Goal: Task Accomplishment & Management: Use online tool/utility

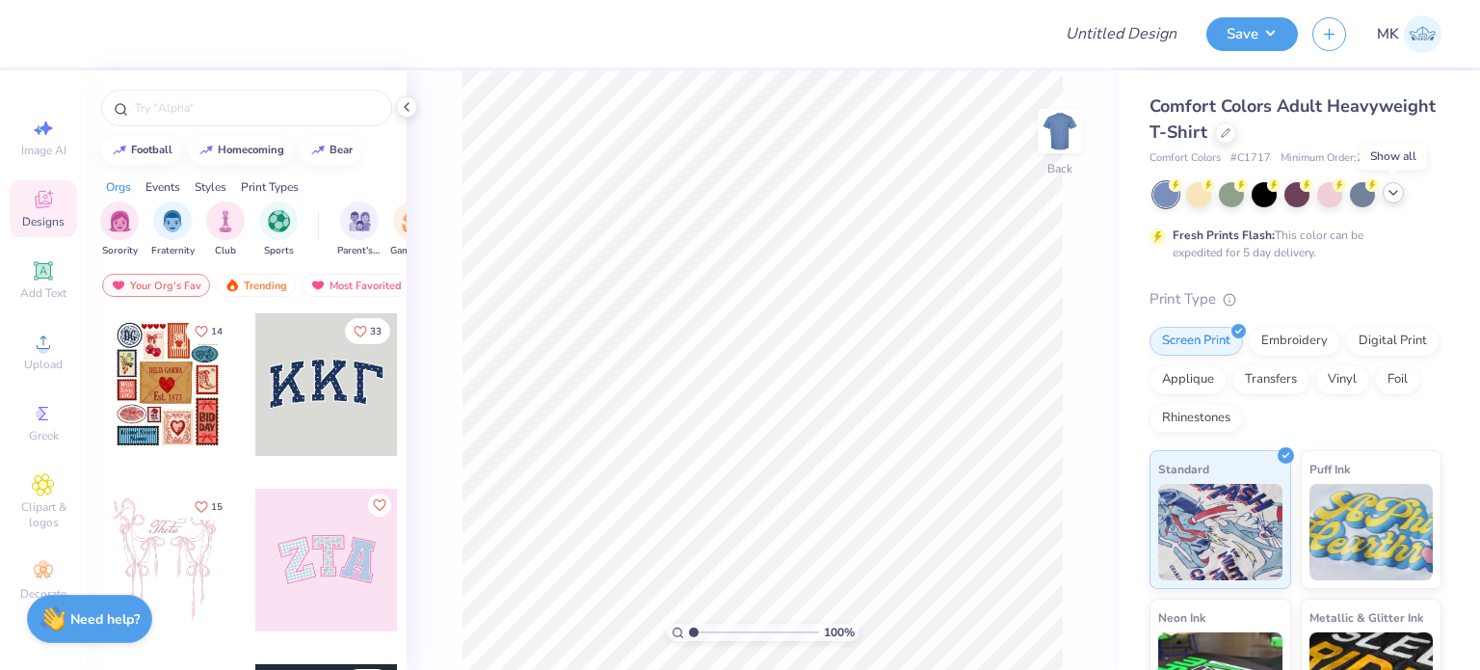
click at [1399, 191] on icon at bounding box center [1392, 192] width 15 height 15
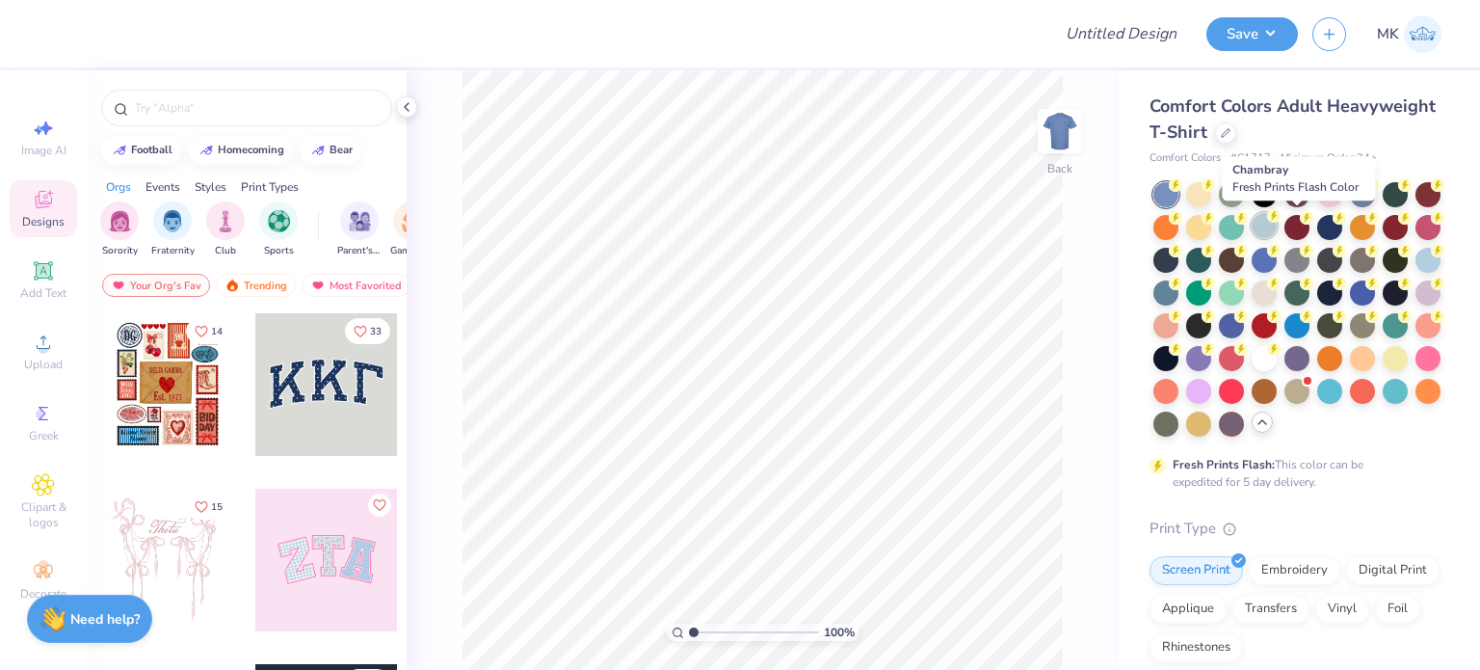
click at [1277, 226] on div at bounding box center [1264, 225] width 25 height 25
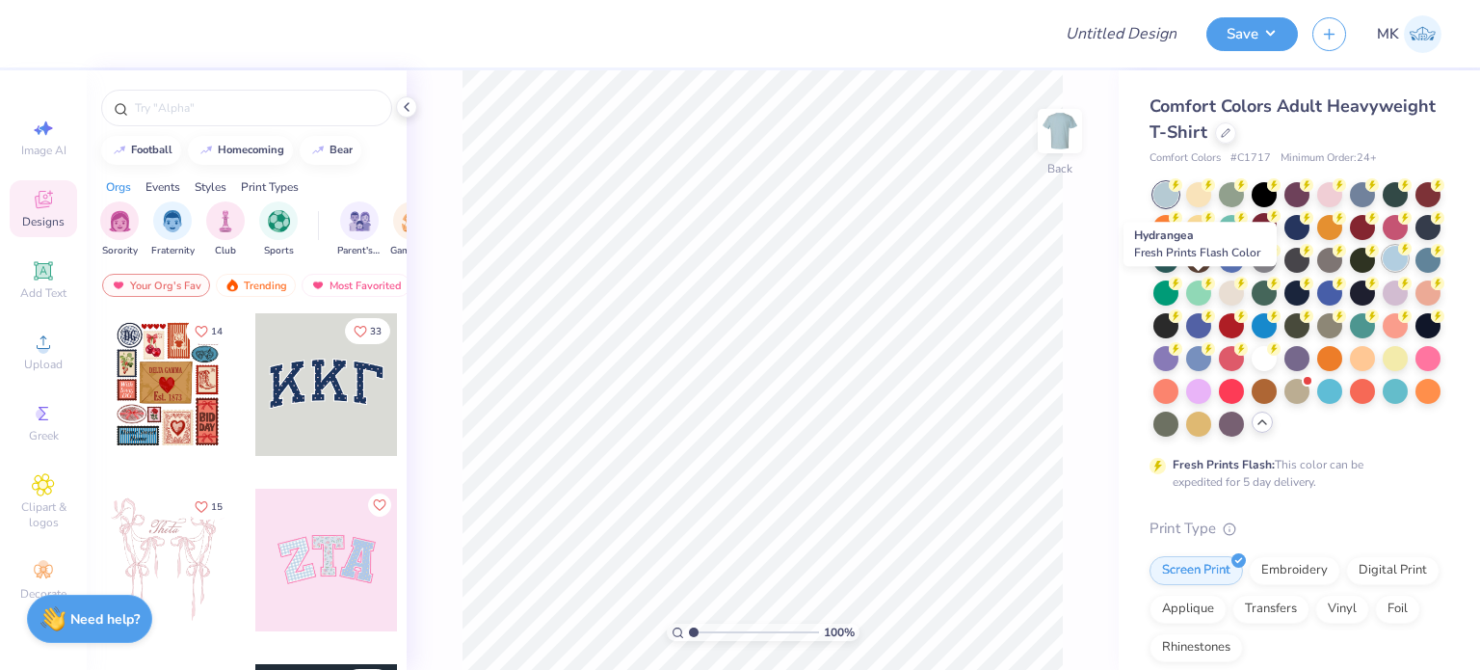
click at [1383, 271] on div at bounding box center [1395, 258] width 25 height 25
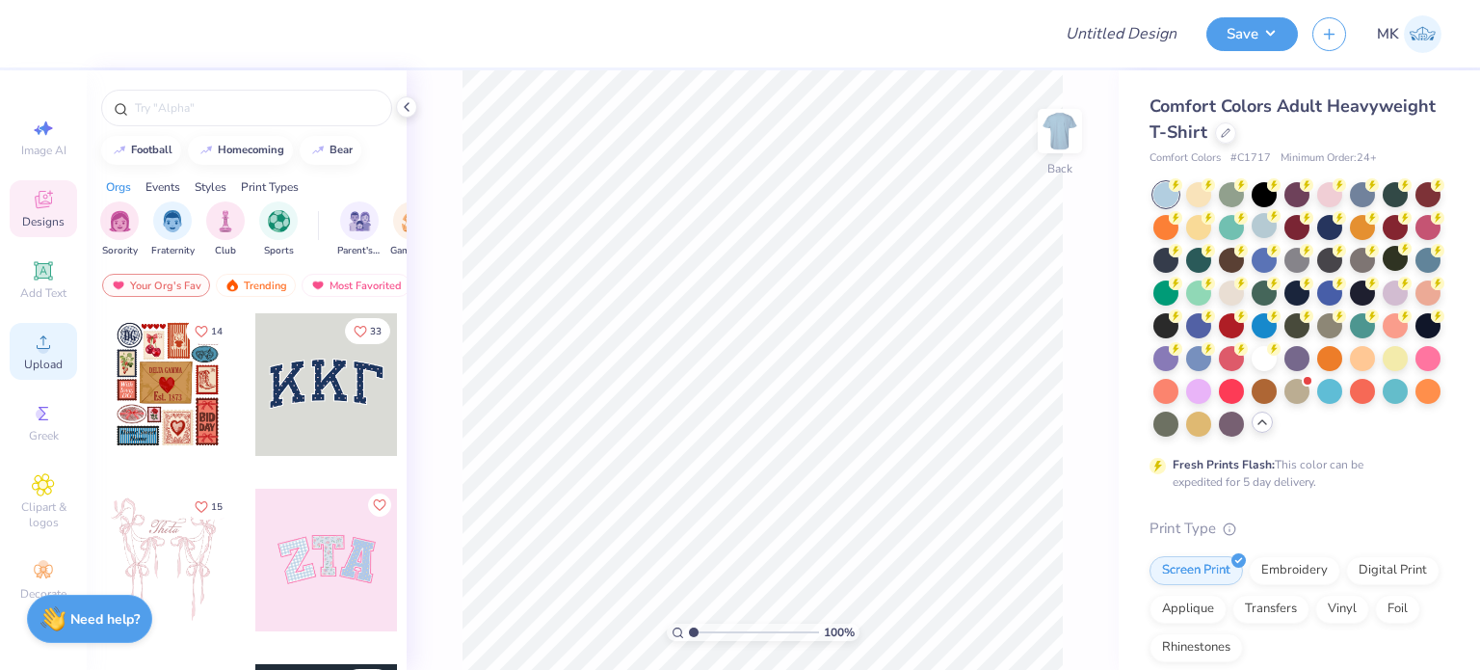
click at [51, 344] on icon at bounding box center [43, 341] width 23 height 23
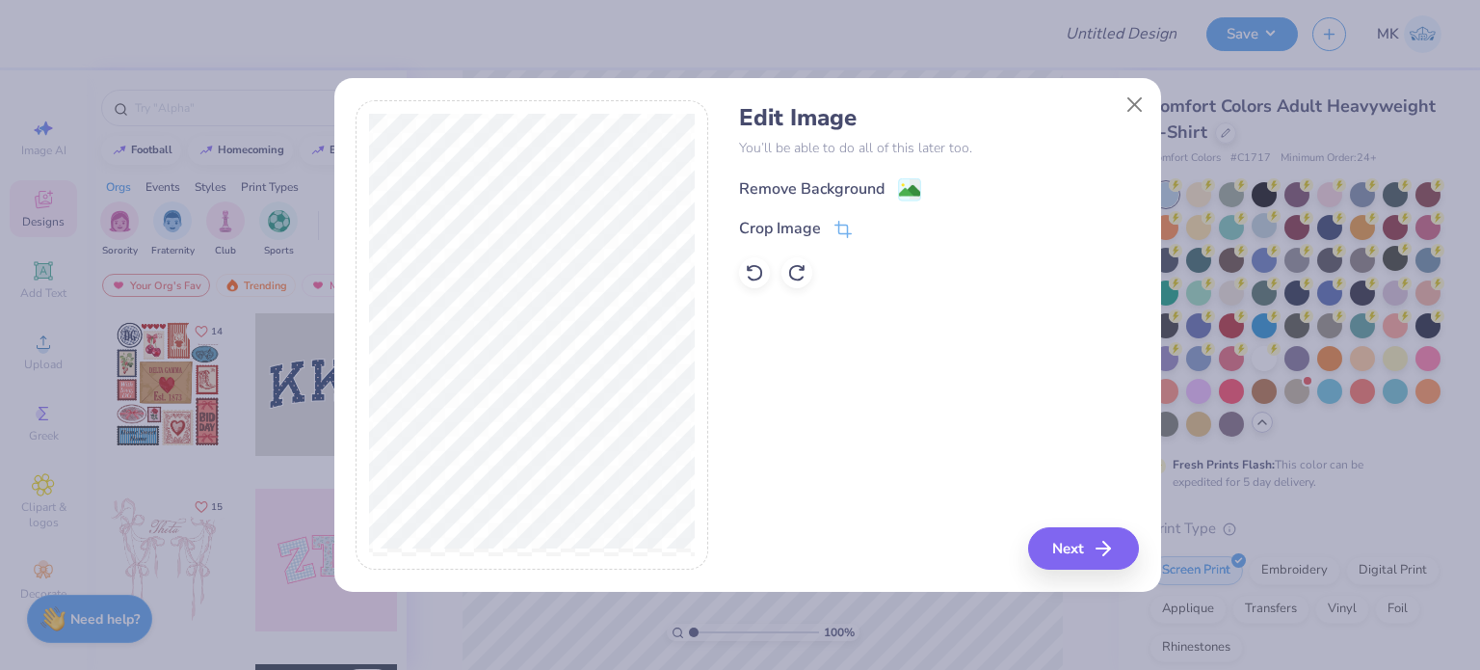
click at [915, 188] on image at bounding box center [909, 190] width 21 height 21
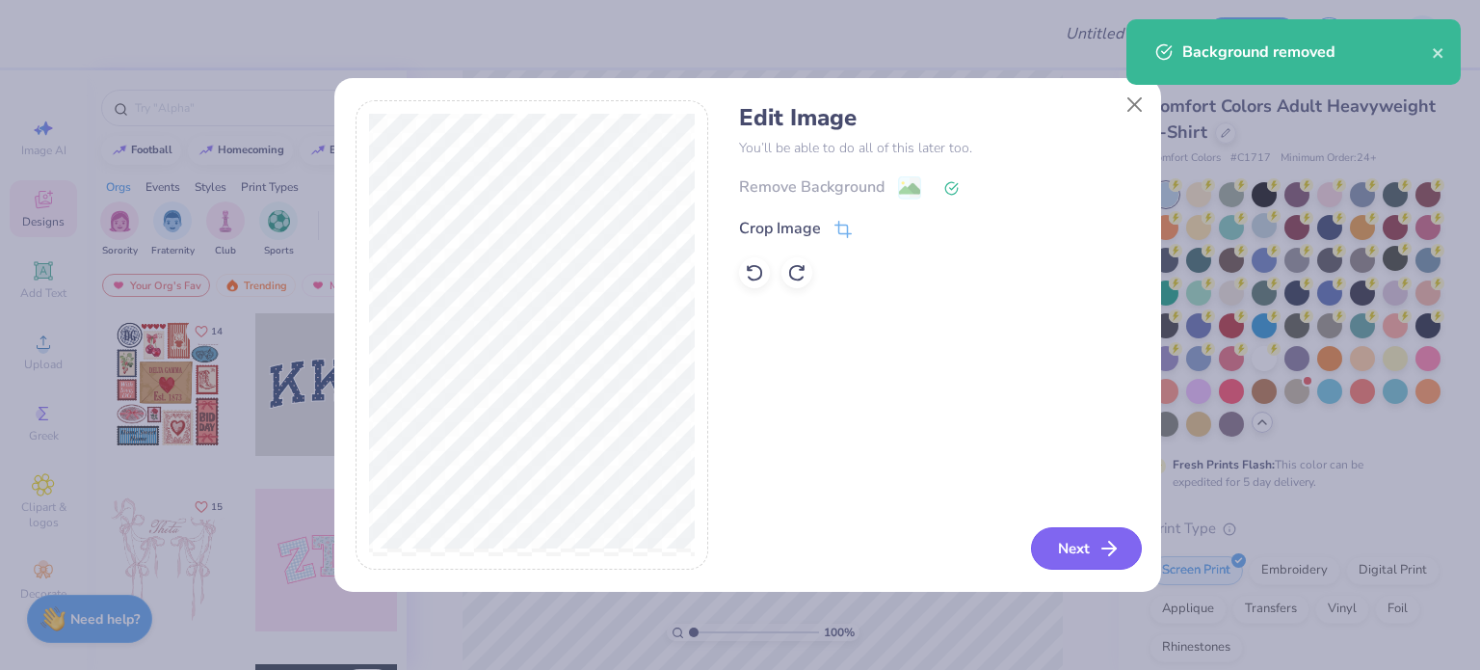
click at [1083, 561] on button "Next" at bounding box center [1086, 548] width 111 height 42
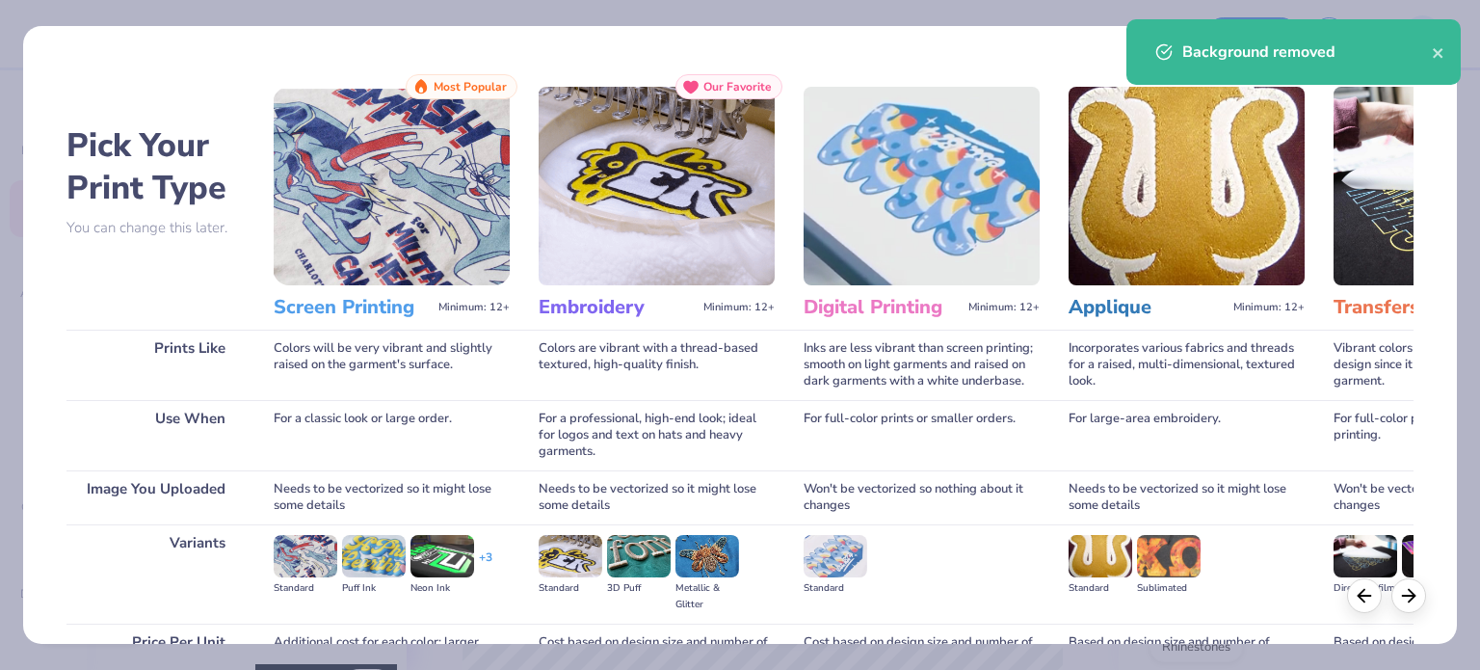
scroll to position [194, 0]
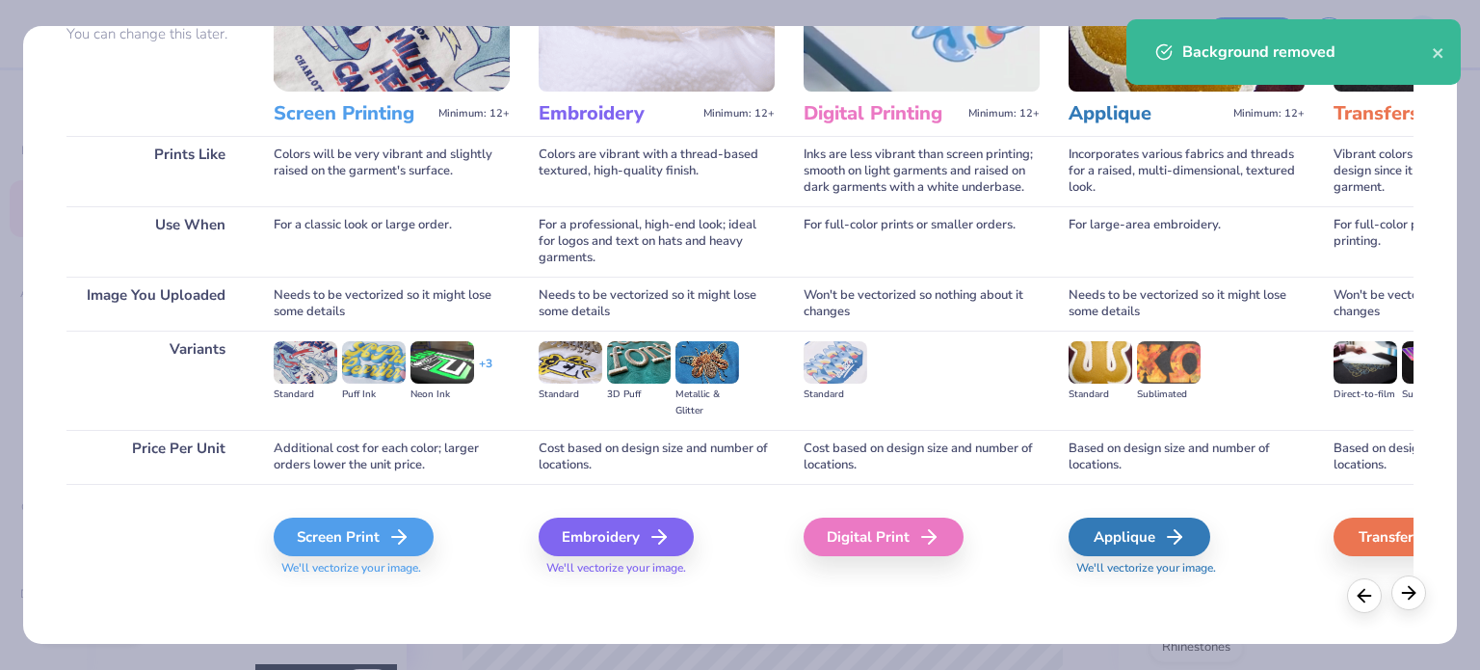
click at [1408, 593] on line at bounding box center [1409, 593] width 13 height 0
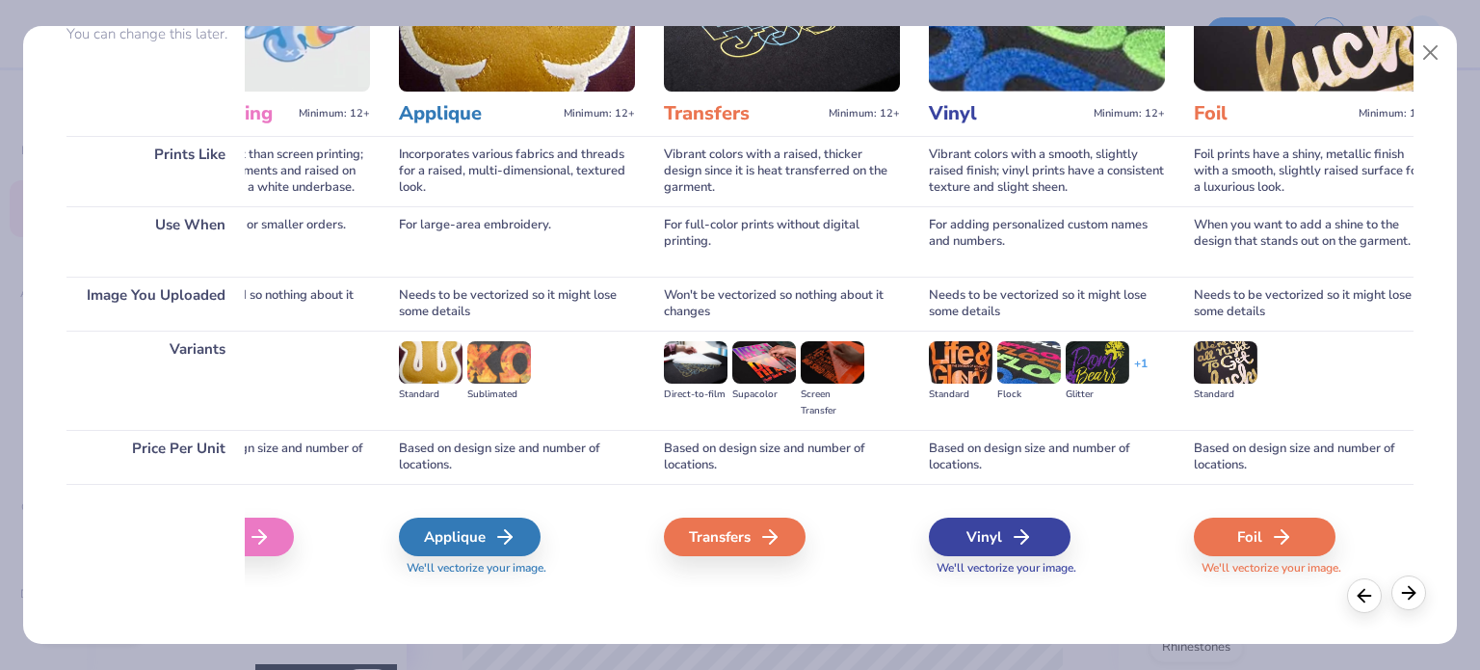
scroll to position [0, 673]
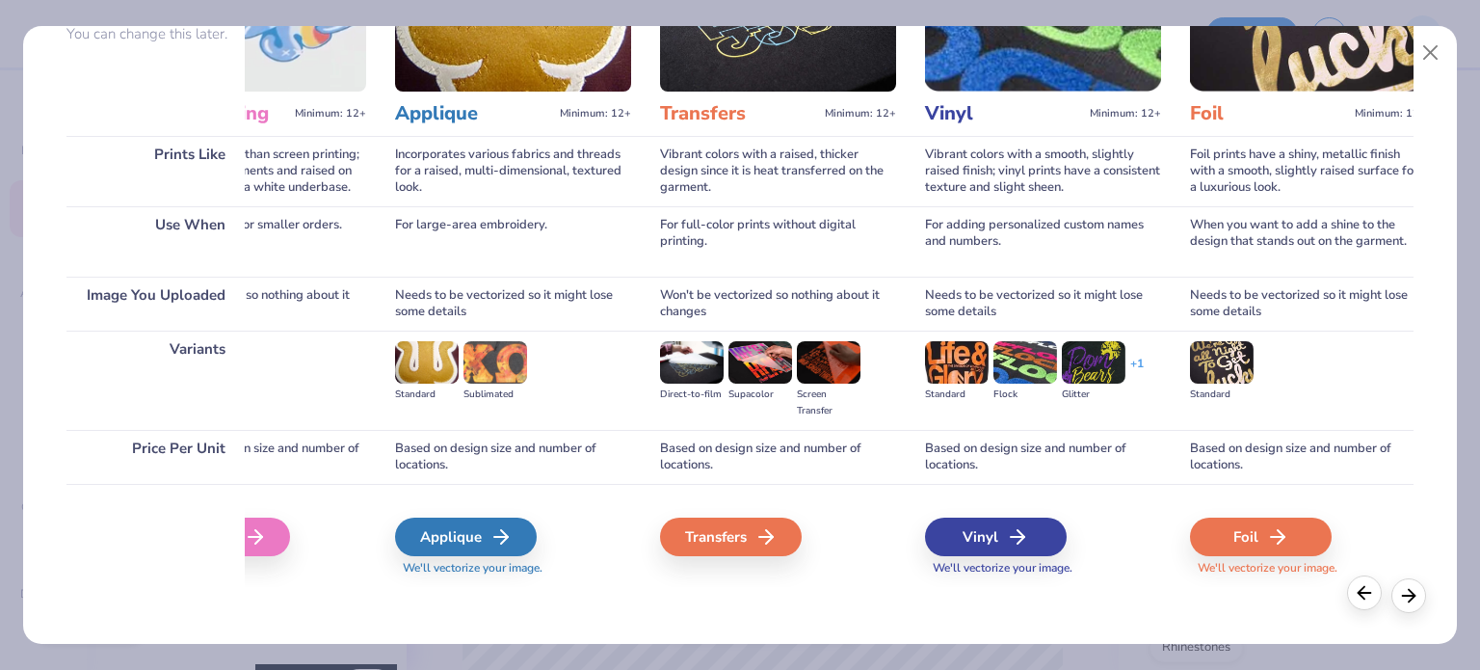
click at [1364, 612] on div at bounding box center [1386, 595] width 79 height 35
click at [1361, 604] on div at bounding box center [1364, 592] width 35 height 35
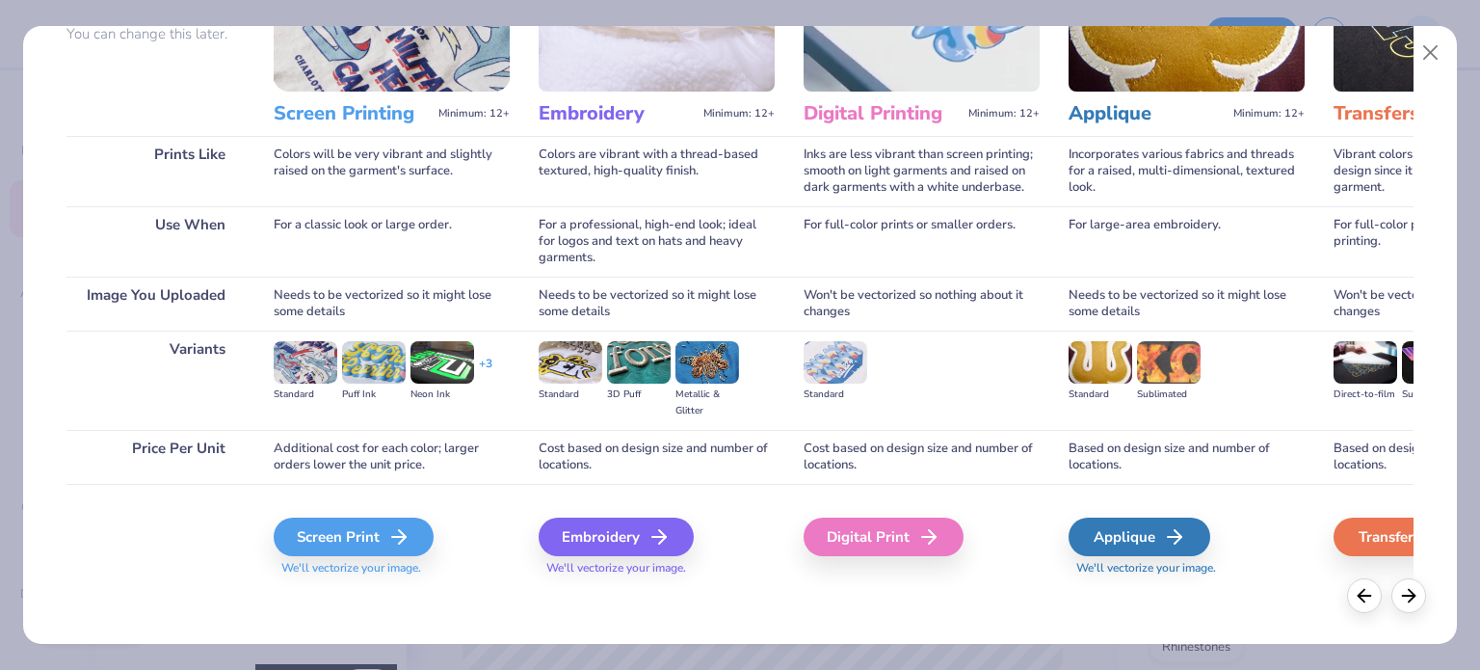
scroll to position [0, 0]
click at [897, 538] on div "Digital Print" at bounding box center [886, 536] width 160 height 39
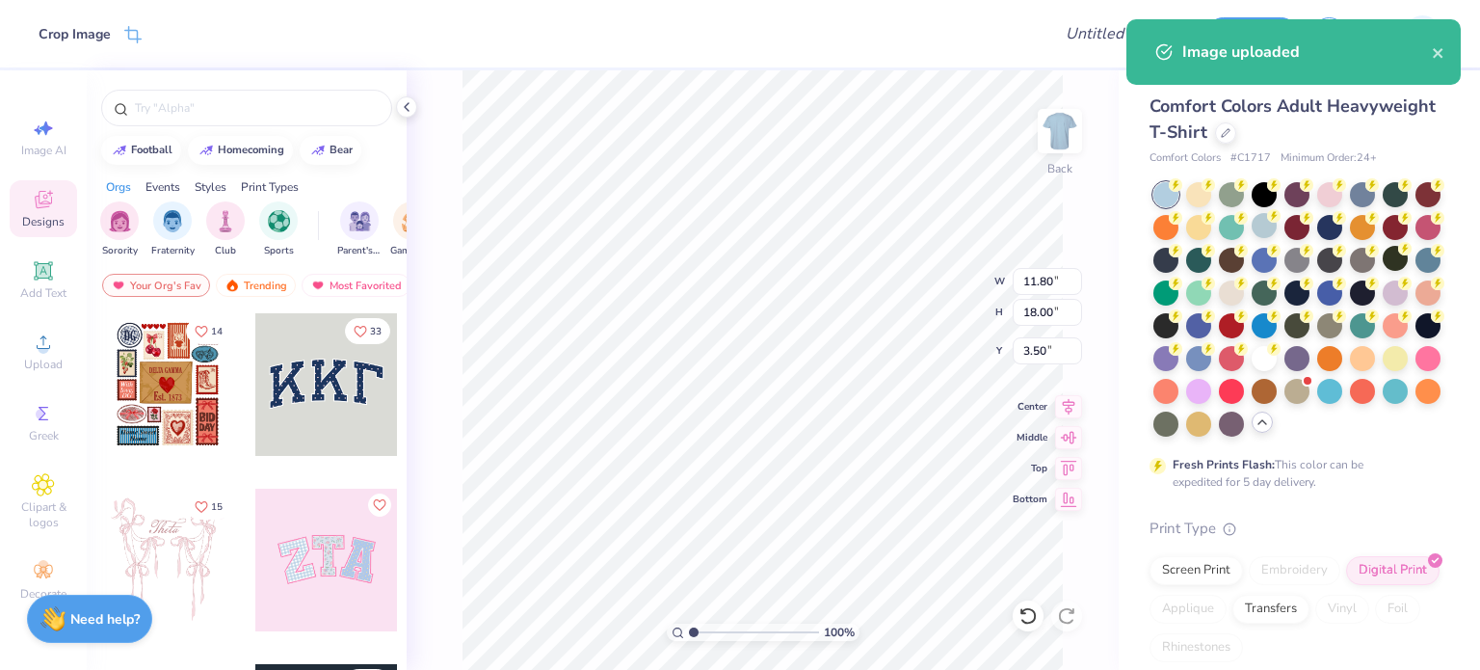
type input "5.29"
type input "8.07"
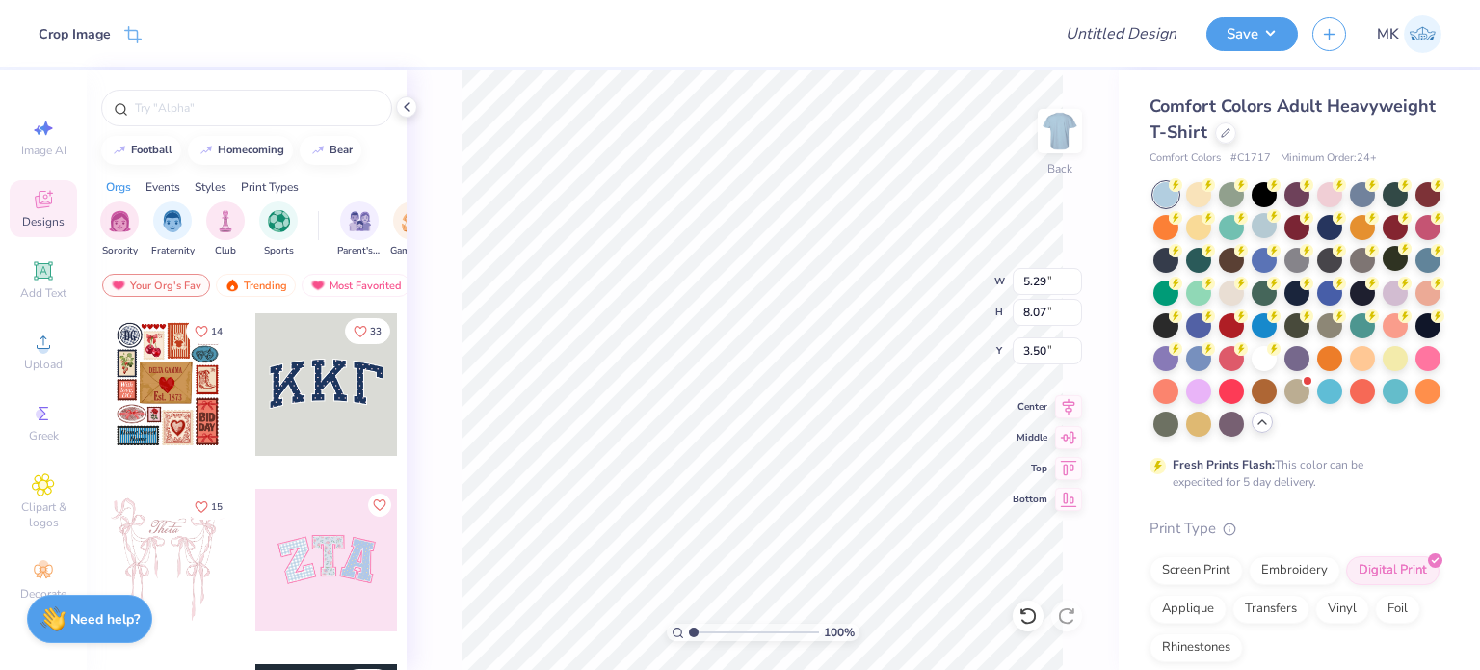
type input "3.58"
click at [1008, 276] on div "100 % Back W 5.29 5.29 " H 8.07 8.07 " Y 3.58 3.58 " Center Middle Top Bottom" at bounding box center [763, 369] width 712 height 599
click at [1042, 277] on input "5.29" at bounding box center [1047, 281] width 69 height 27
type input "5"
type input "4.80"
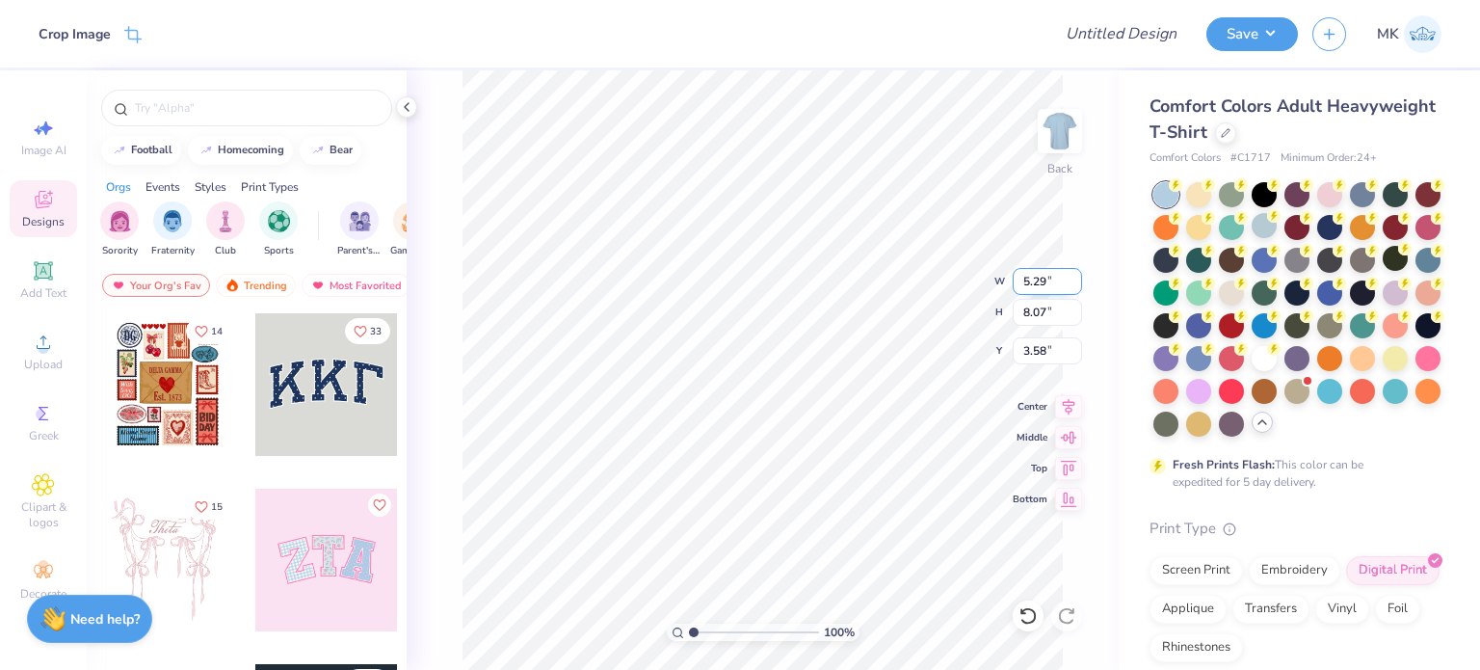
click at [1041, 277] on input "5.29" at bounding box center [1047, 281] width 69 height 27
type input "9"
type input "4.80"
click at [1054, 286] on input "5.29" at bounding box center [1047, 281] width 69 height 27
type input "4.80"
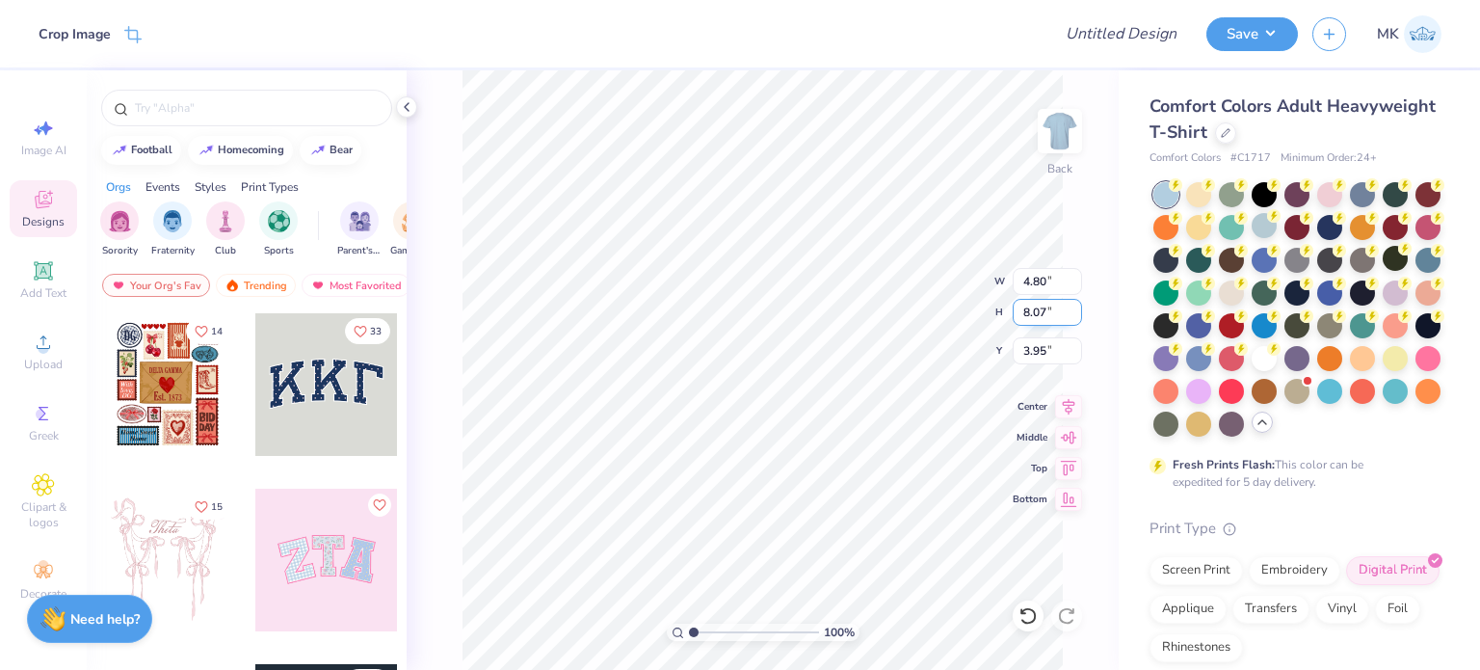
type input "7.32"
type input "3.95"
click at [1041, 315] on input "7.32" at bounding box center [1047, 312] width 69 height 27
click at [1234, 41] on button "Save" at bounding box center [1252, 31] width 92 height 34
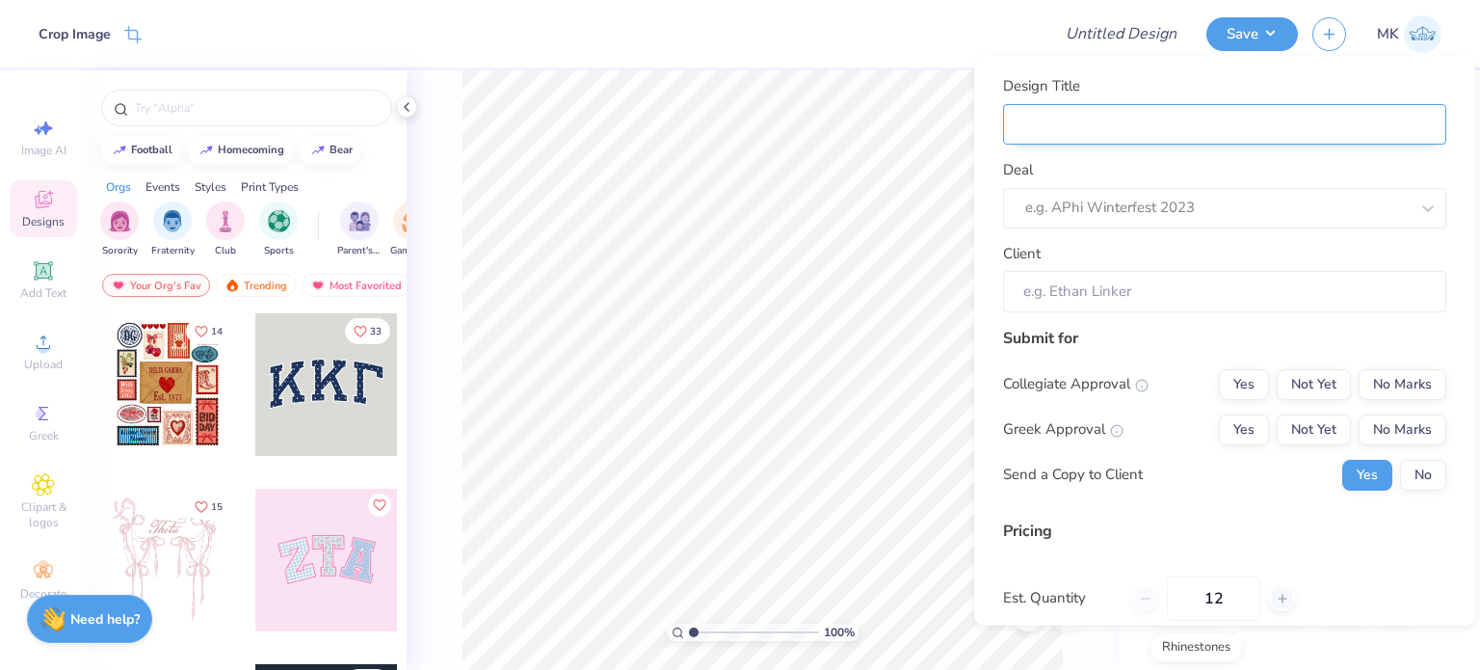
click at [1054, 114] on input "Design Title" at bounding box center [1224, 123] width 443 height 41
paste input "Age Discrimination In Employment Act"
type input "Age Discrimination In Employment Act"
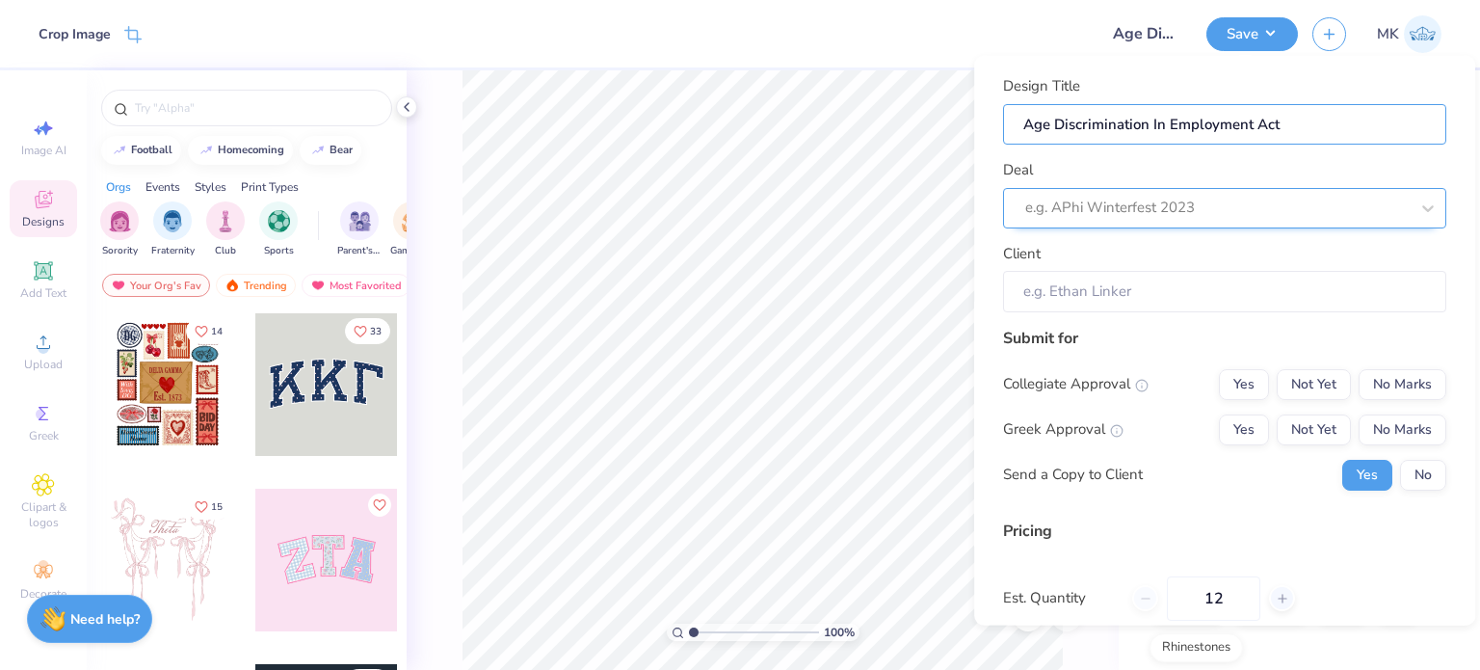
type input "Age Discrimination In Employment Act"
click at [1055, 198] on div at bounding box center [1216, 208] width 383 height 26
paste input "Age Discrimination In Employment Act"
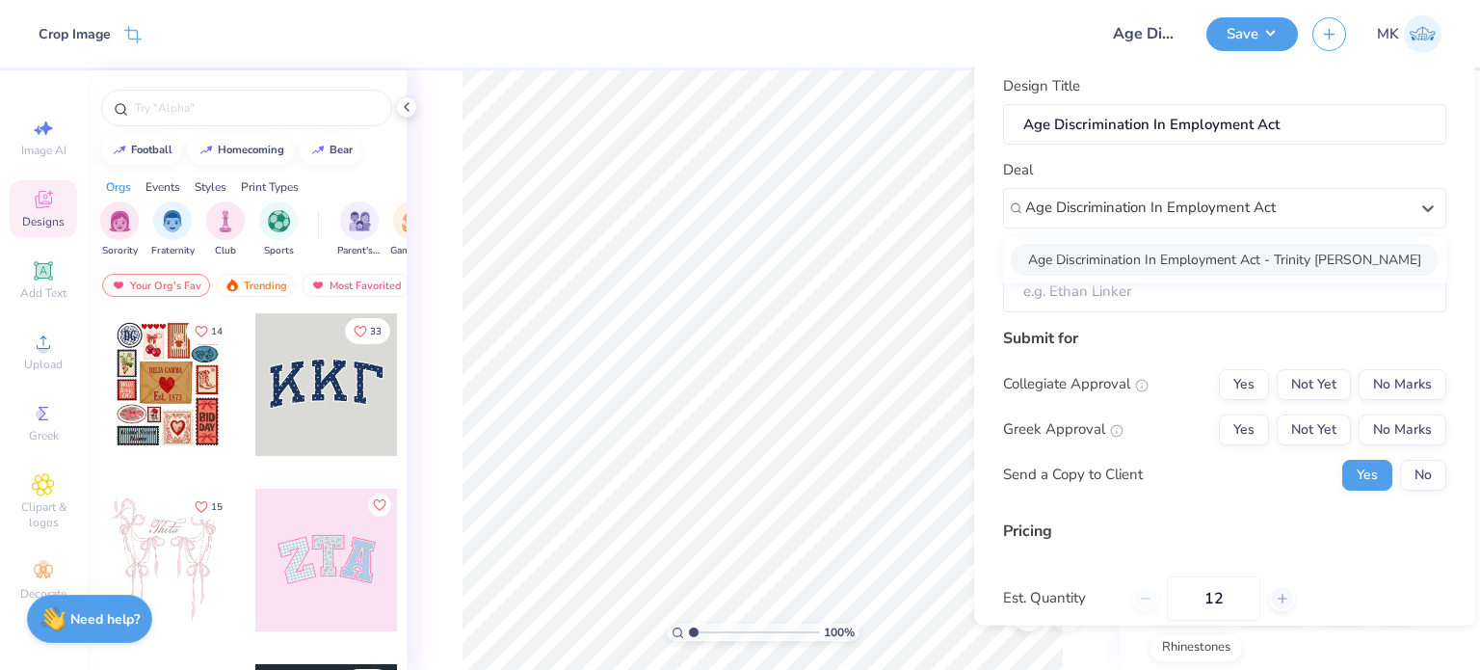
click at [1156, 255] on div "Age Discrimination In Employment Act - Trinity [PERSON_NAME]" at bounding box center [1225, 259] width 428 height 32
type input "Age Discrimination In Employment Act"
type input "Trinity [PERSON_NAME]"
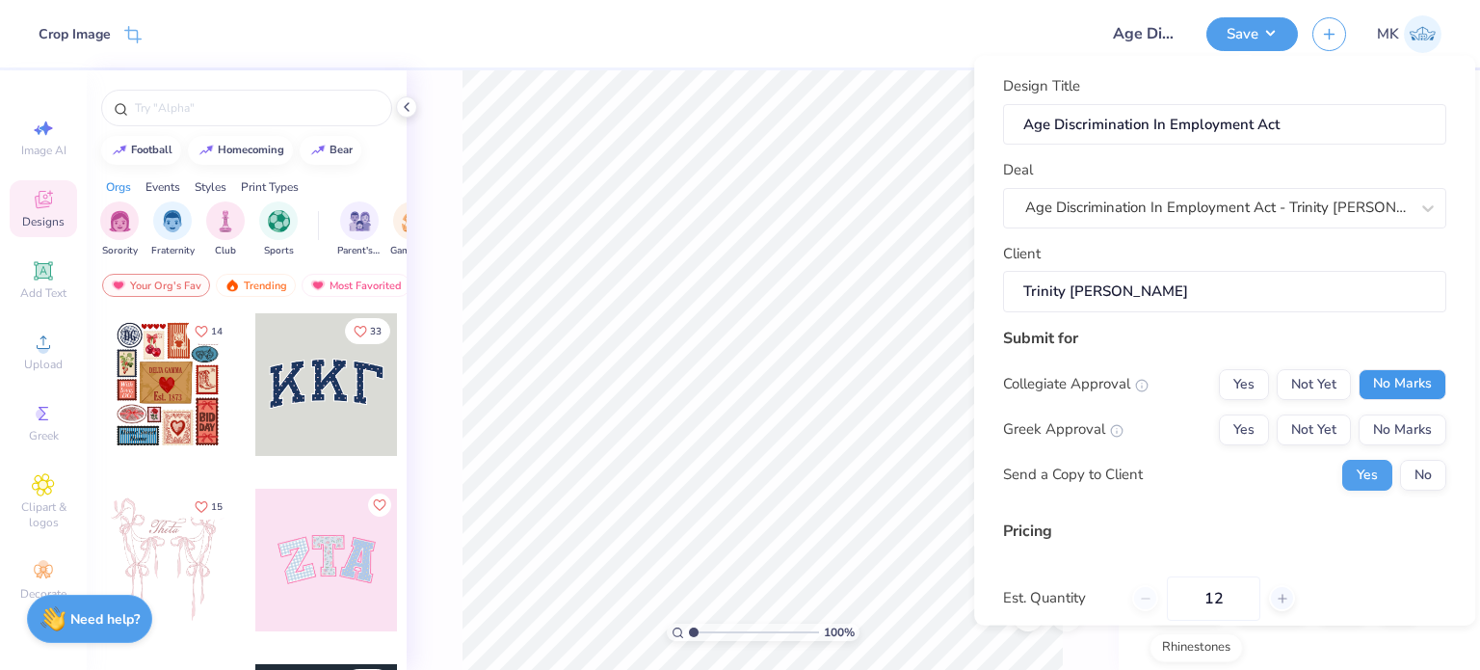
click at [1382, 382] on button "No Marks" at bounding box center [1403, 383] width 88 height 31
click at [1384, 423] on button "No Marks" at bounding box center [1403, 428] width 88 height 31
click at [1400, 474] on button "No" at bounding box center [1423, 474] width 46 height 31
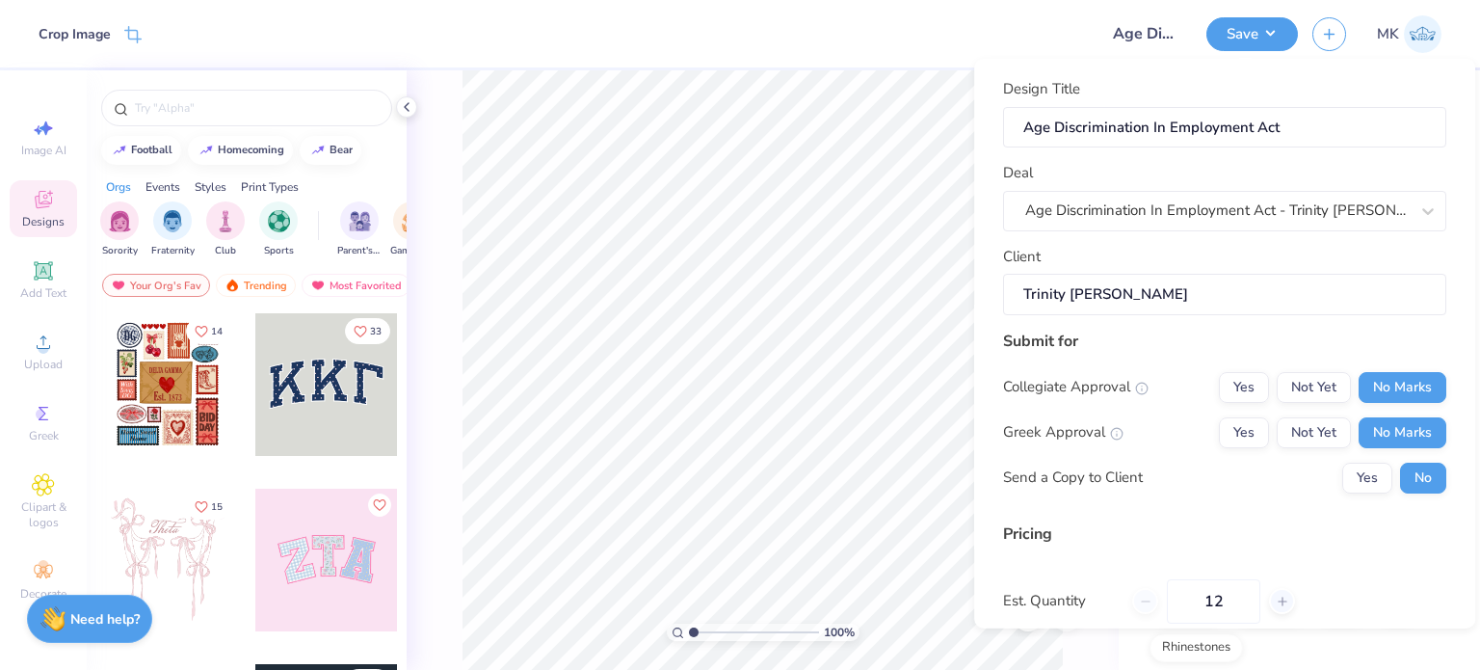
scroll to position [204, 0]
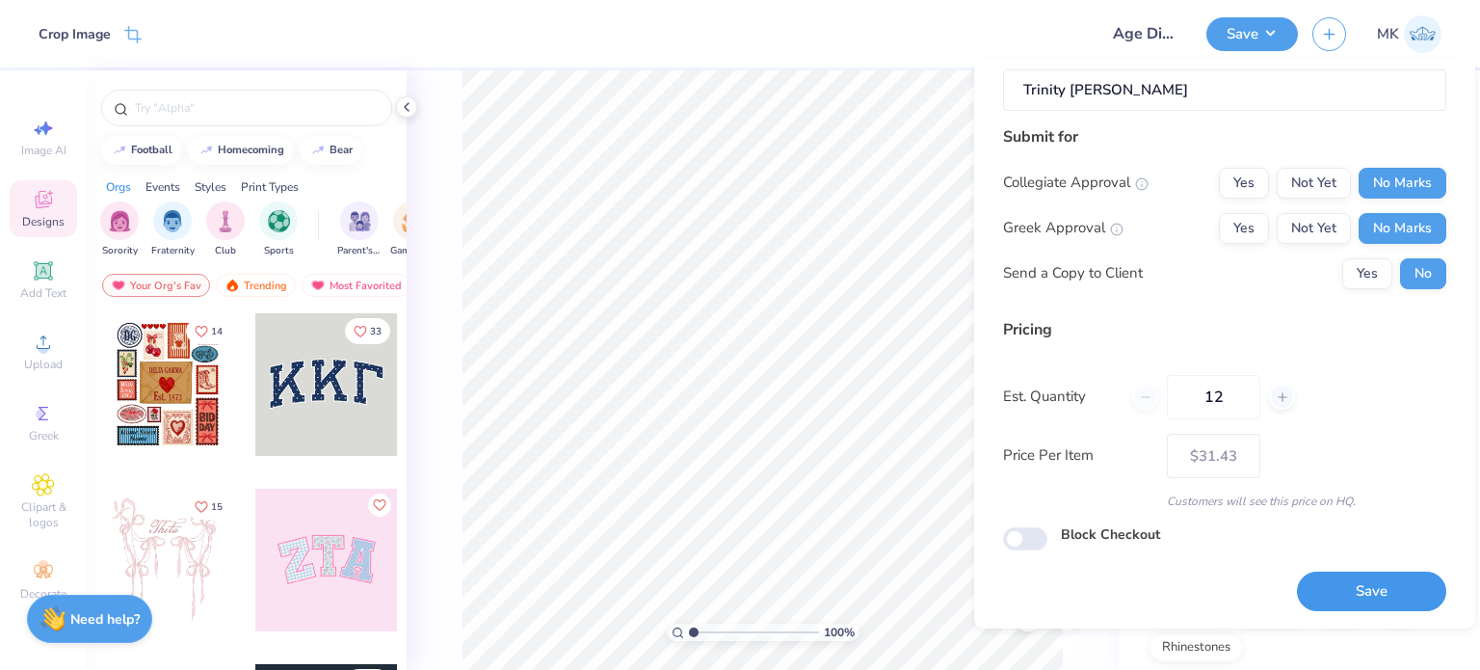
click at [1314, 585] on button "Save" at bounding box center [1371, 591] width 149 height 40
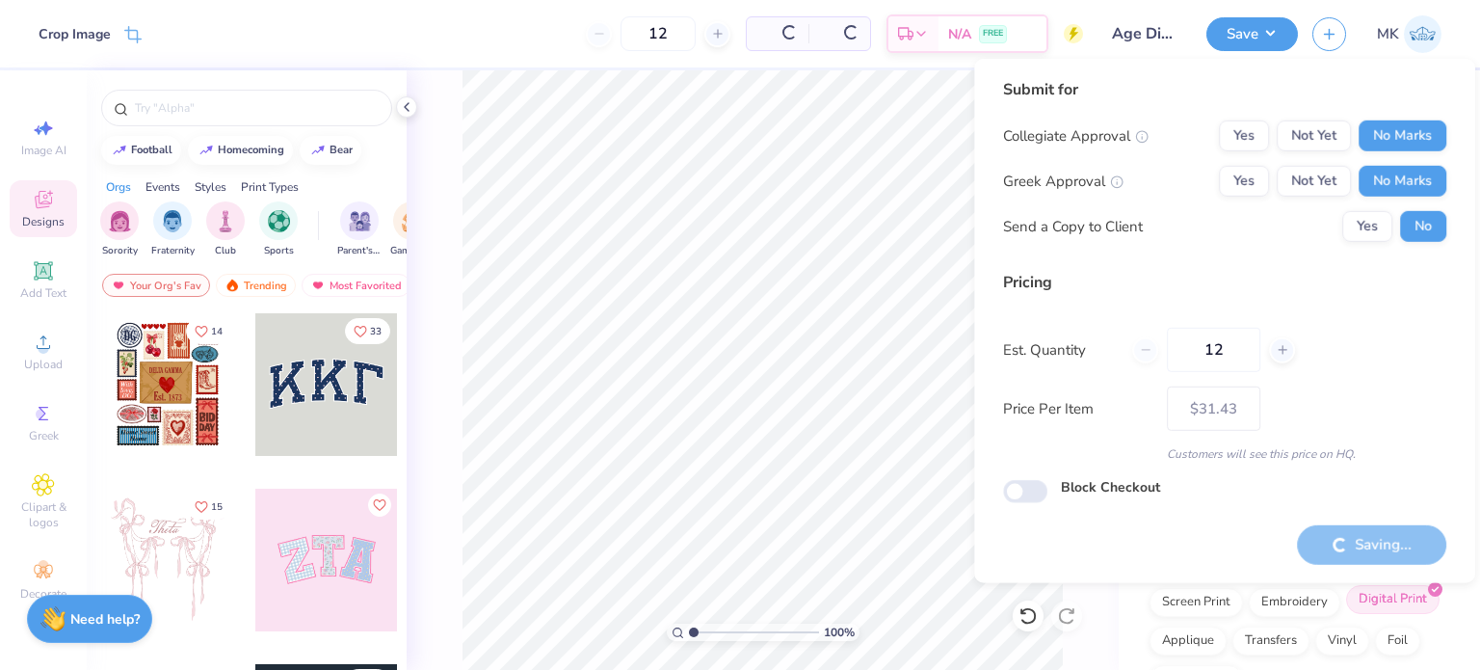
type input "– –"
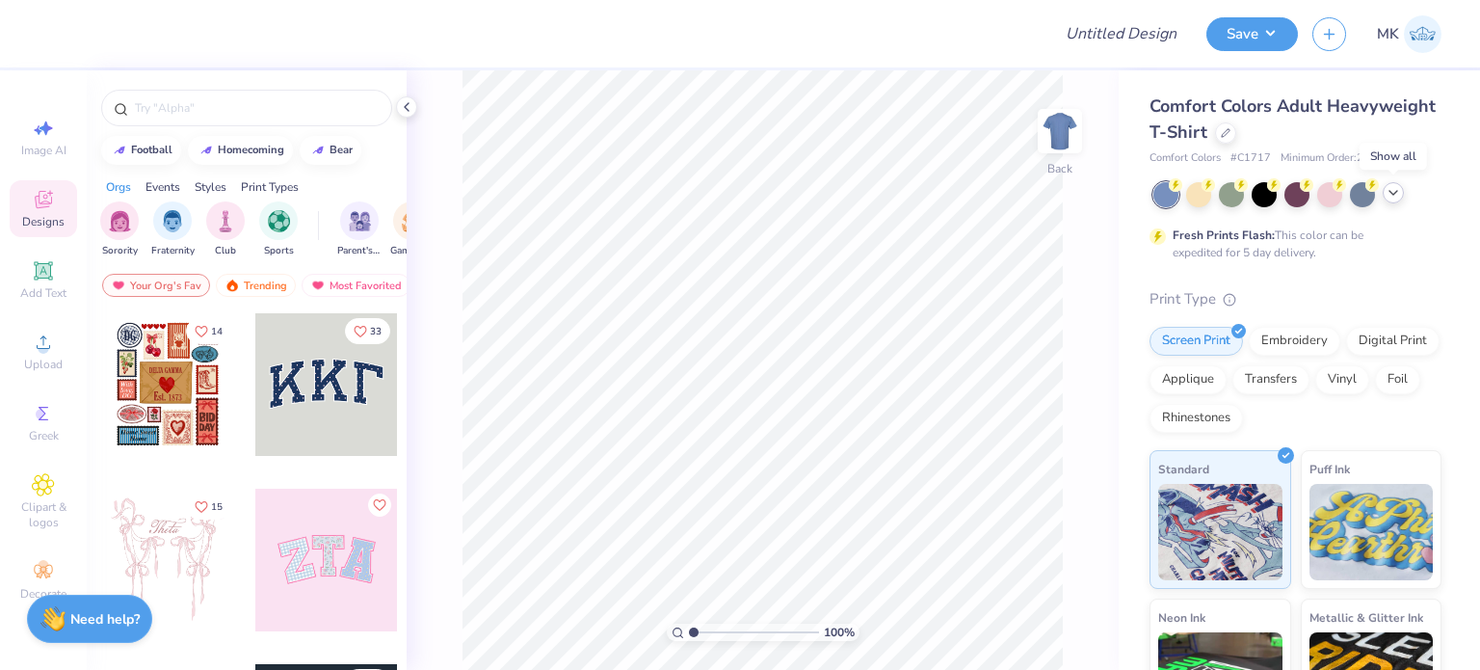
click at [1397, 192] on icon at bounding box center [1392, 192] width 15 height 15
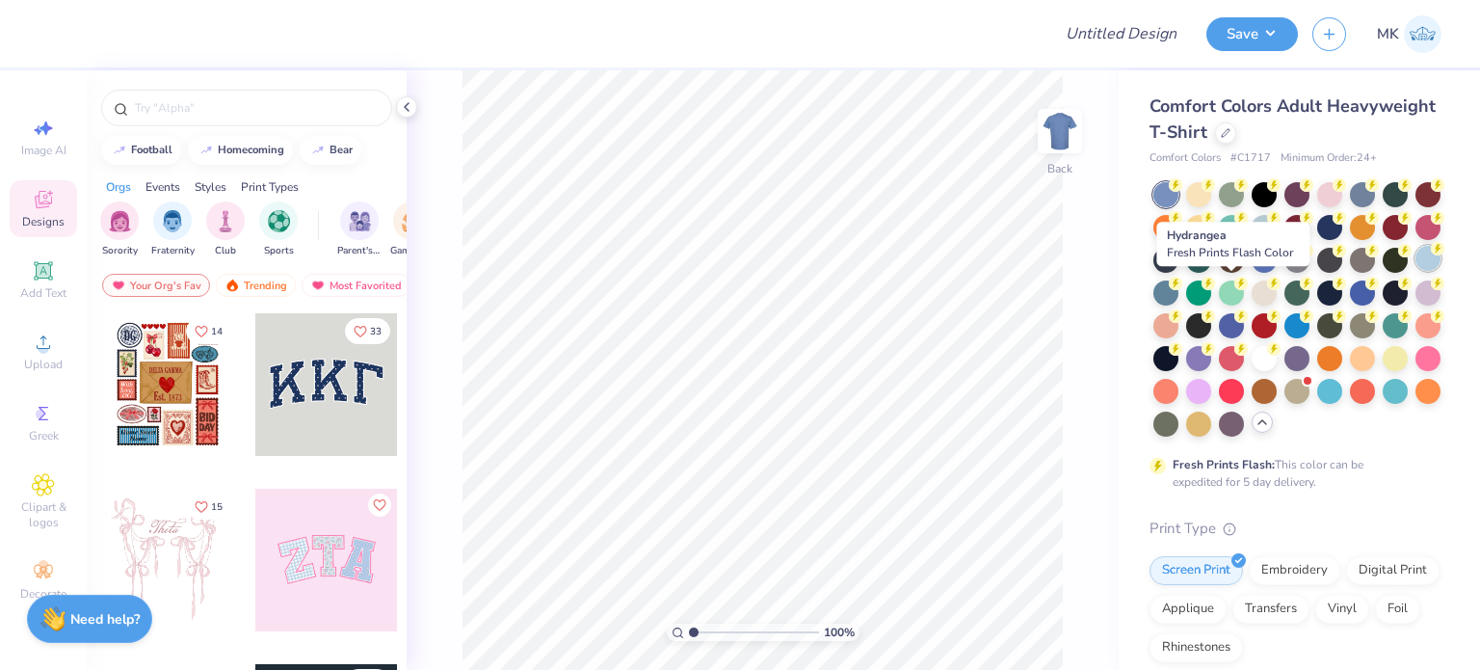
click at [1415, 271] on div at bounding box center [1427, 258] width 25 height 25
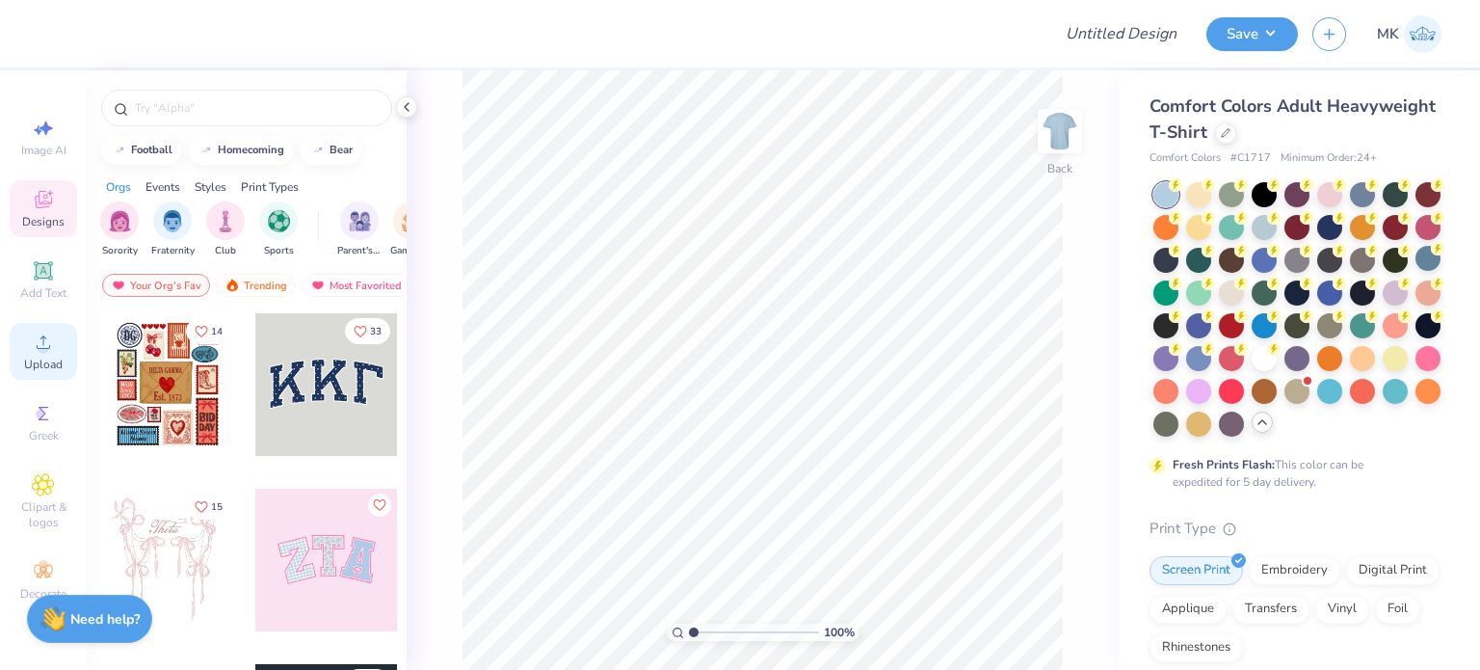
click at [27, 344] on div "Upload" at bounding box center [43, 351] width 67 height 57
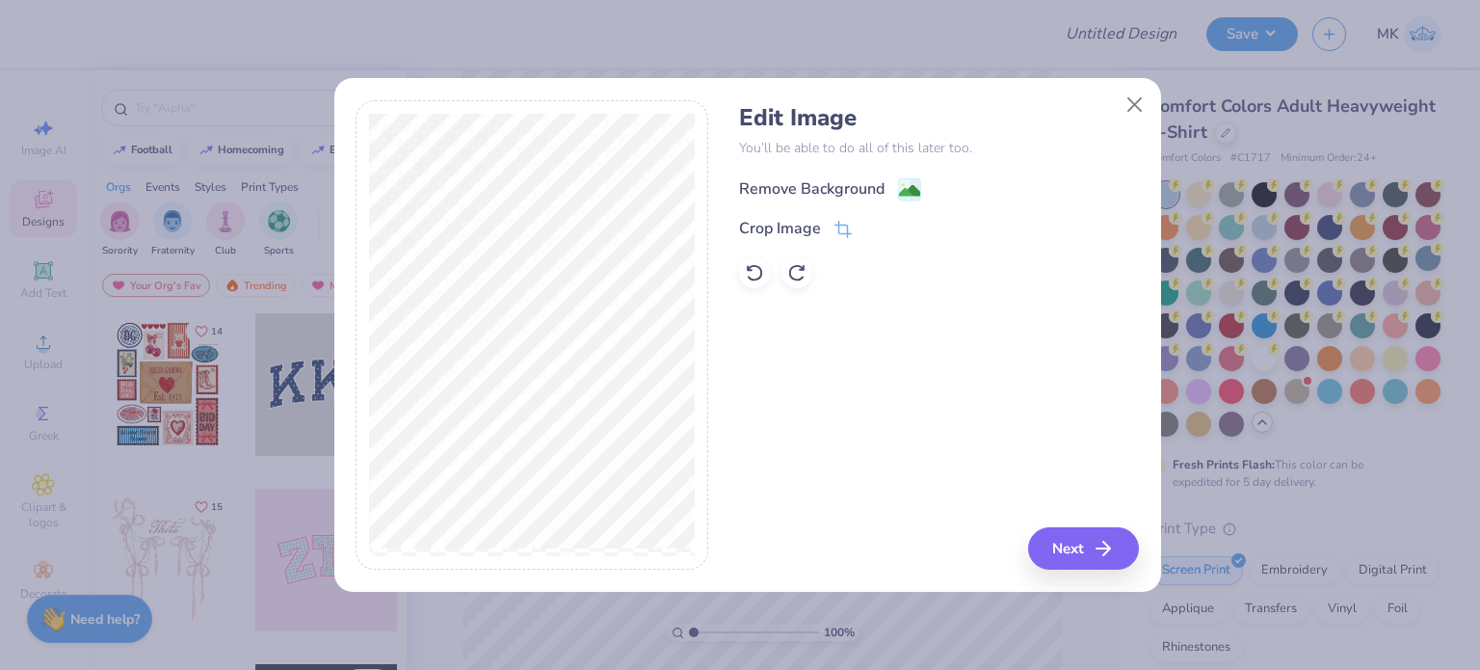
click at [910, 176] on div "Remove Background" at bounding box center [939, 187] width 400 height 24
click at [906, 192] on image at bounding box center [909, 190] width 21 height 21
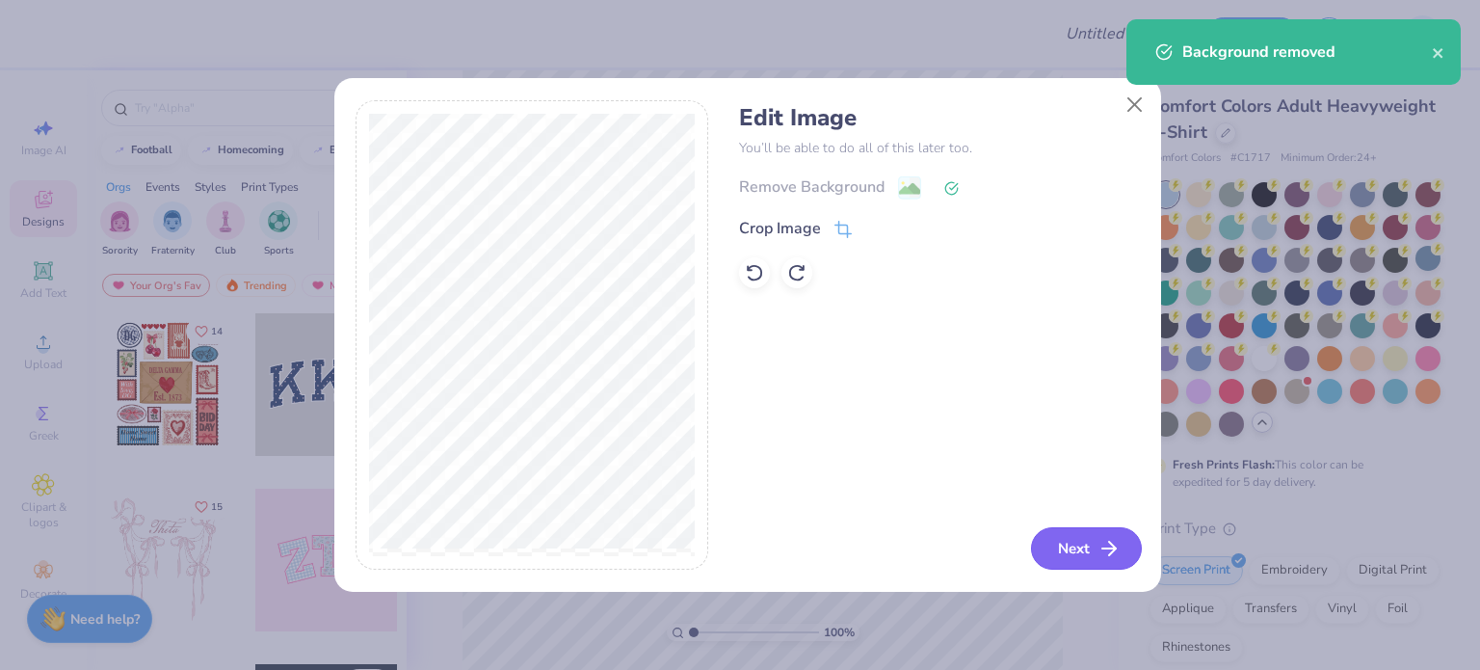
click at [1054, 550] on button "Next" at bounding box center [1086, 548] width 111 height 42
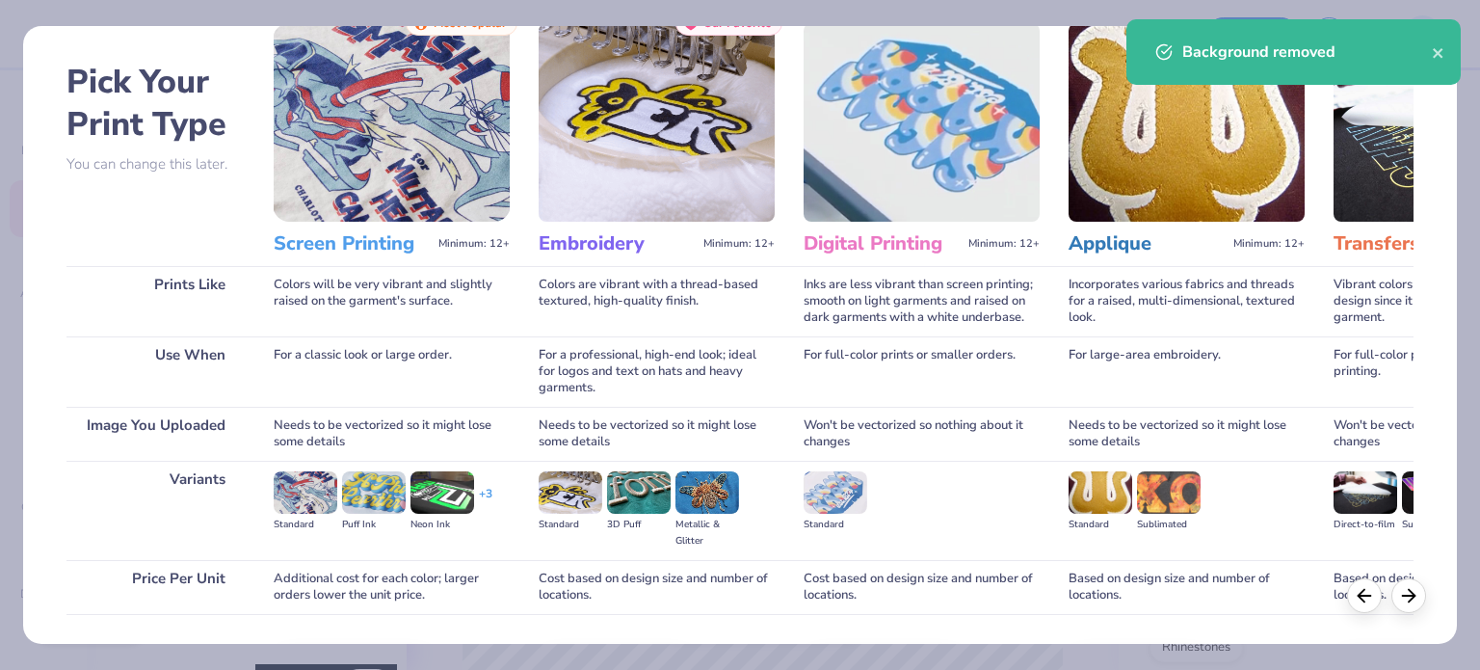
scroll to position [194, 0]
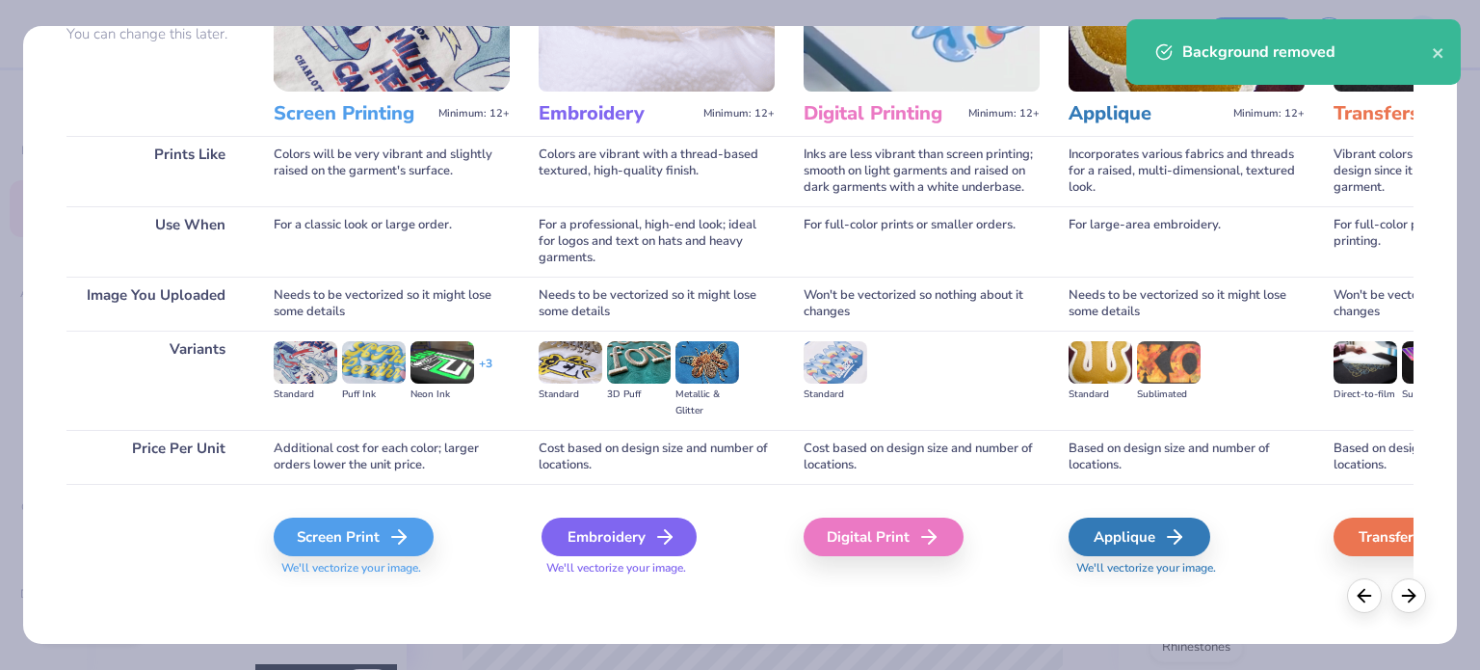
click at [641, 541] on div "Embroidery" at bounding box center [618, 536] width 155 height 39
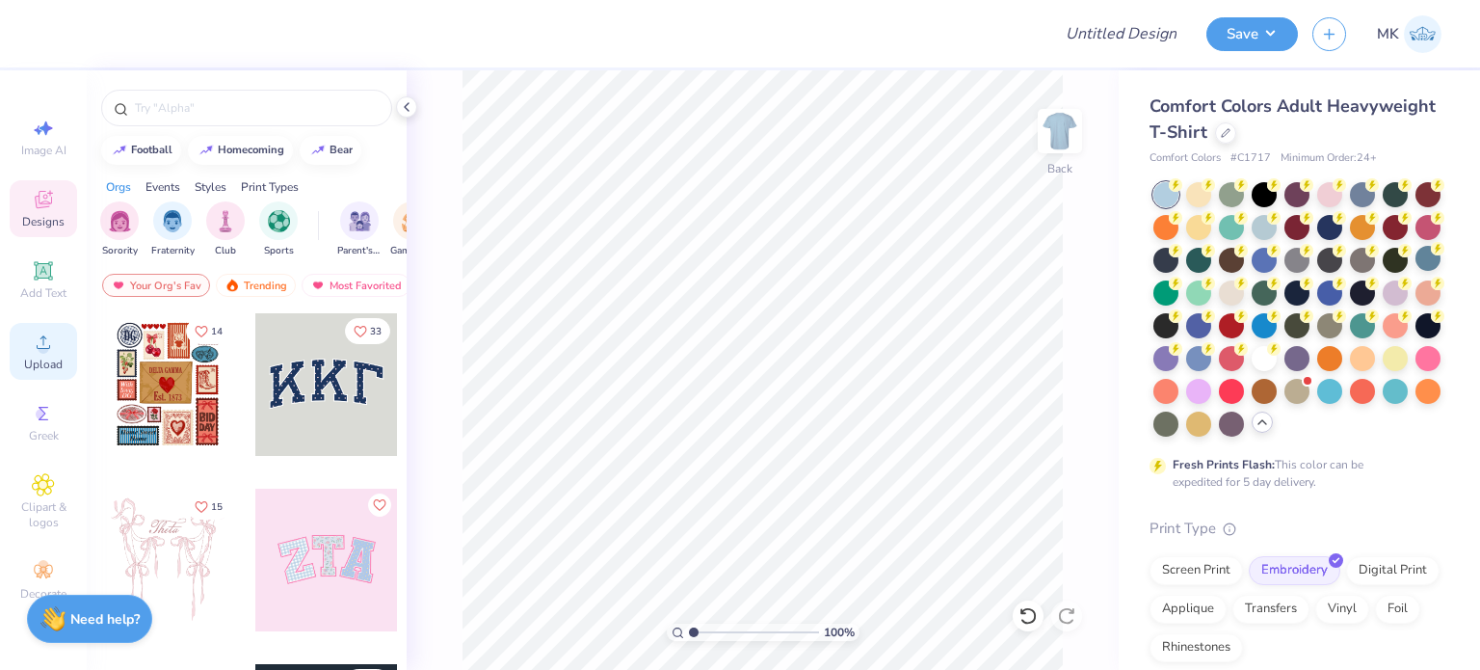
click at [34, 363] on span "Upload" at bounding box center [43, 363] width 39 height 15
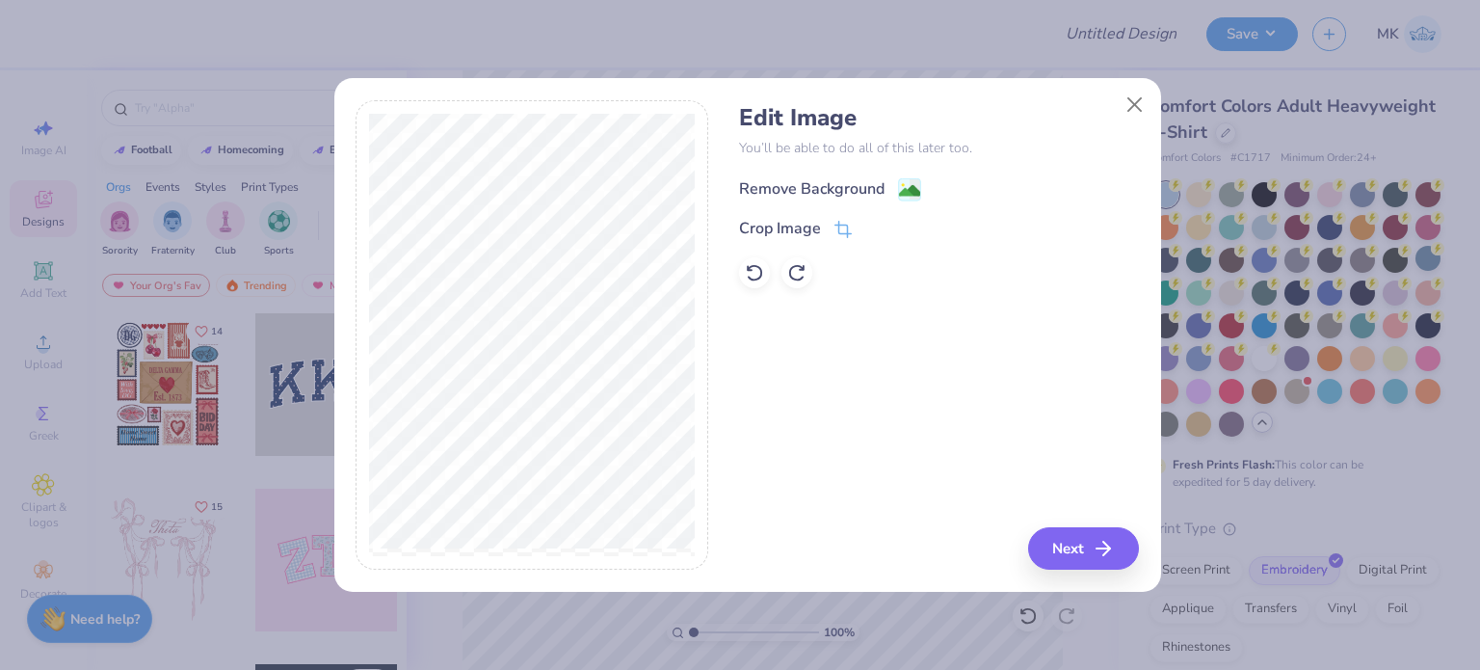
click at [913, 187] on image at bounding box center [909, 190] width 21 height 21
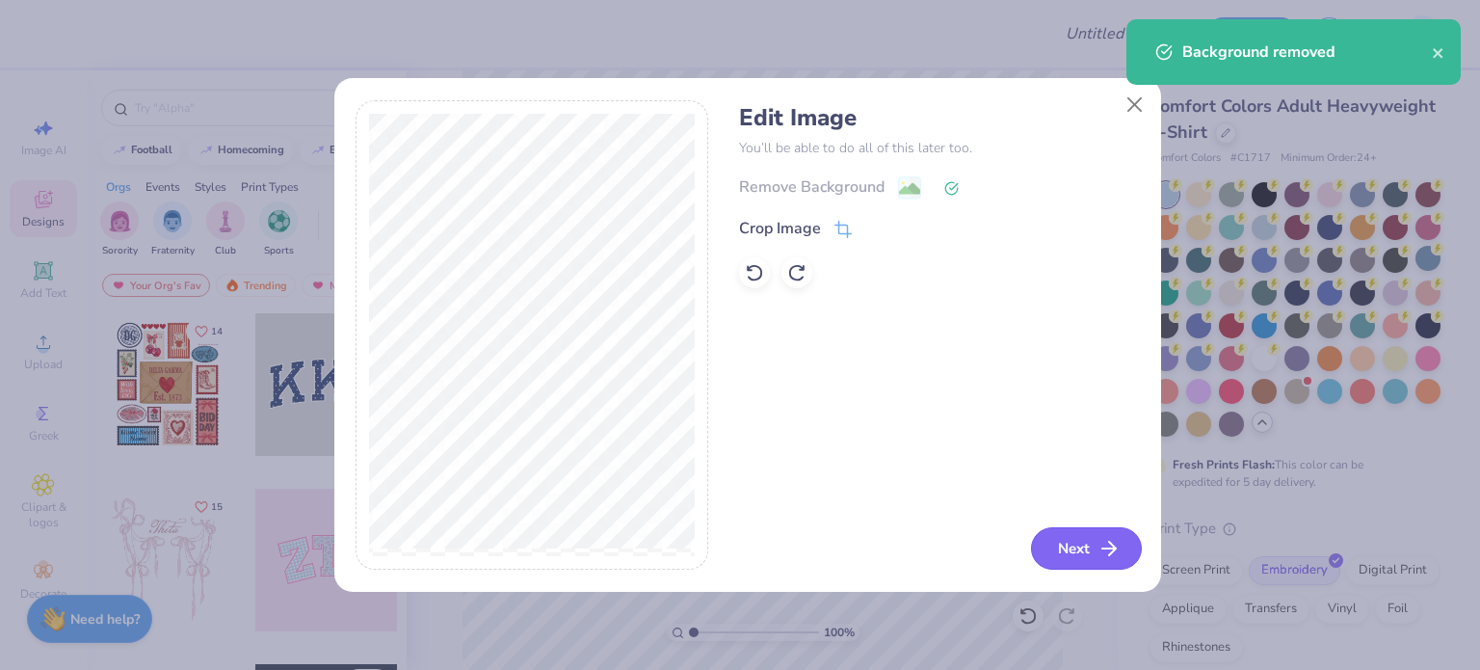
click at [1079, 543] on button "Next" at bounding box center [1086, 548] width 111 height 42
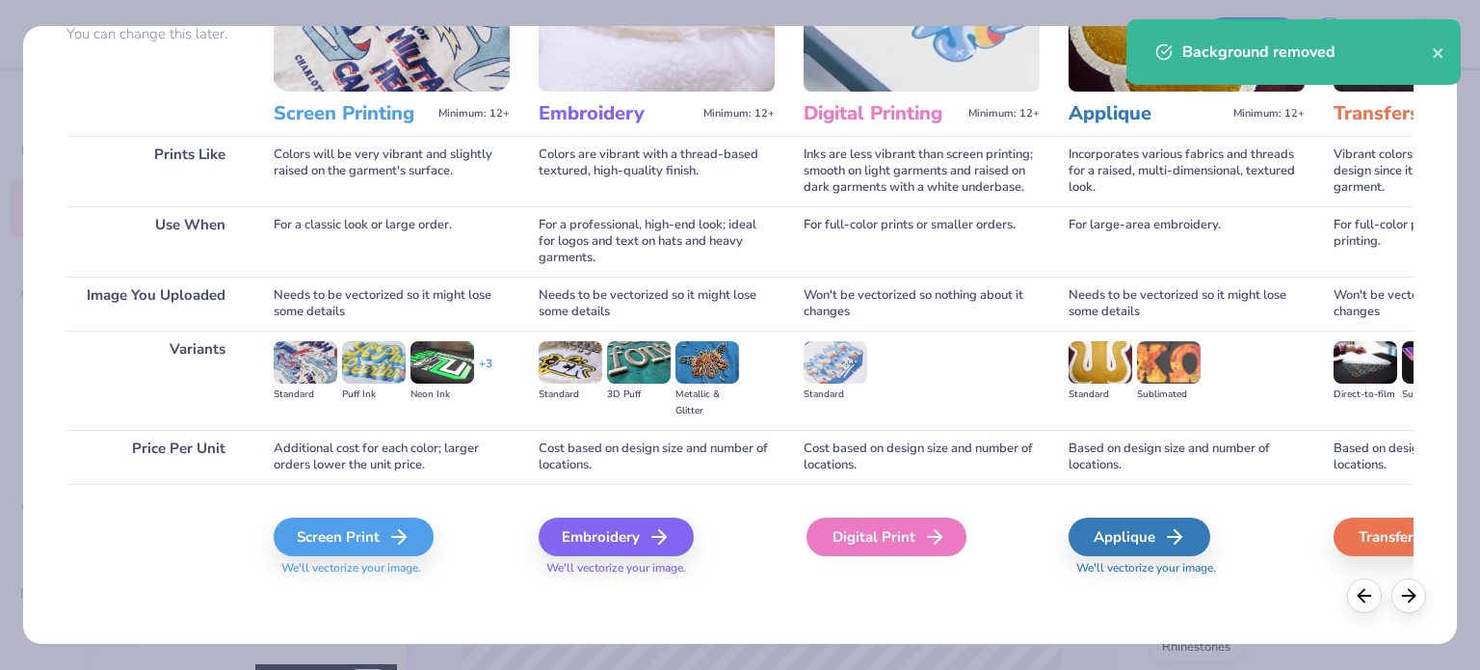
click at [876, 526] on div "Digital Print" at bounding box center [886, 536] width 160 height 39
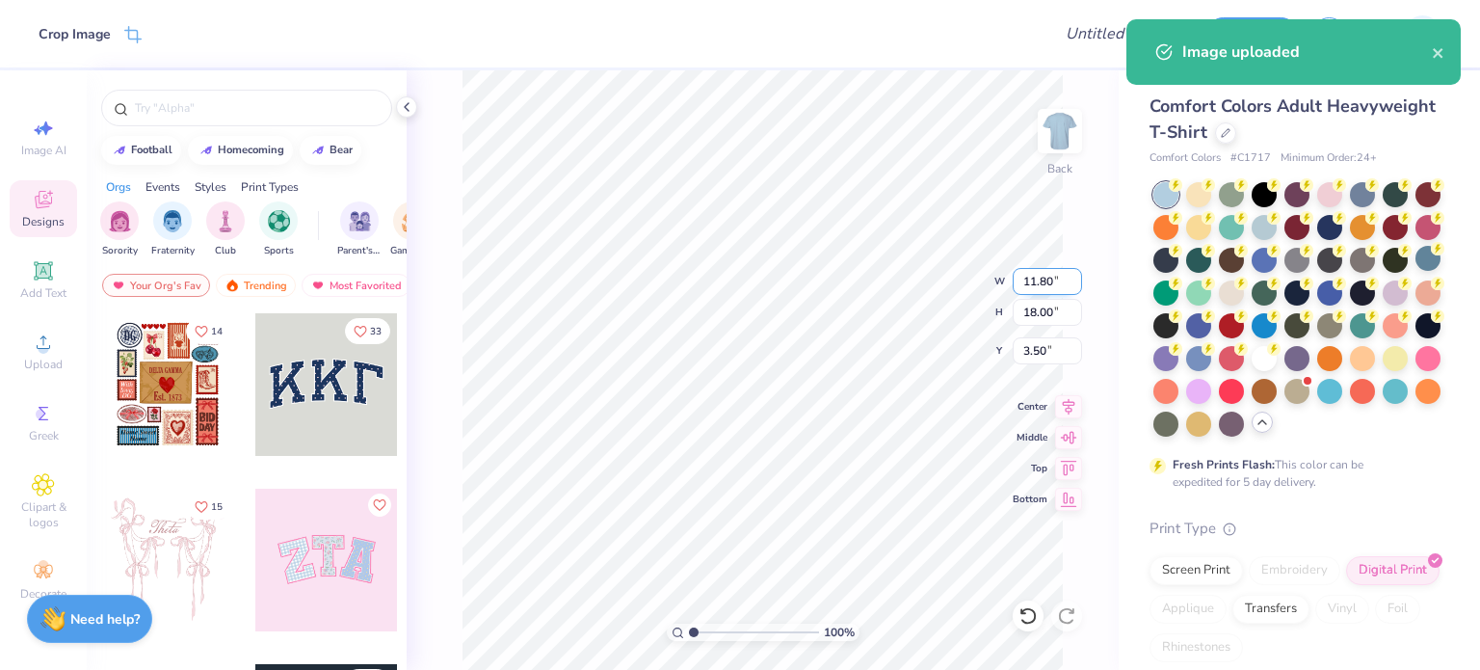
click at [1009, 281] on div "100 % Back W 11.80 11.80 " H 18.00 18.00 " Y 3.50 3.50 " Center Middle Top Bott…" at bounding box center [763, 369] width 712 height 599
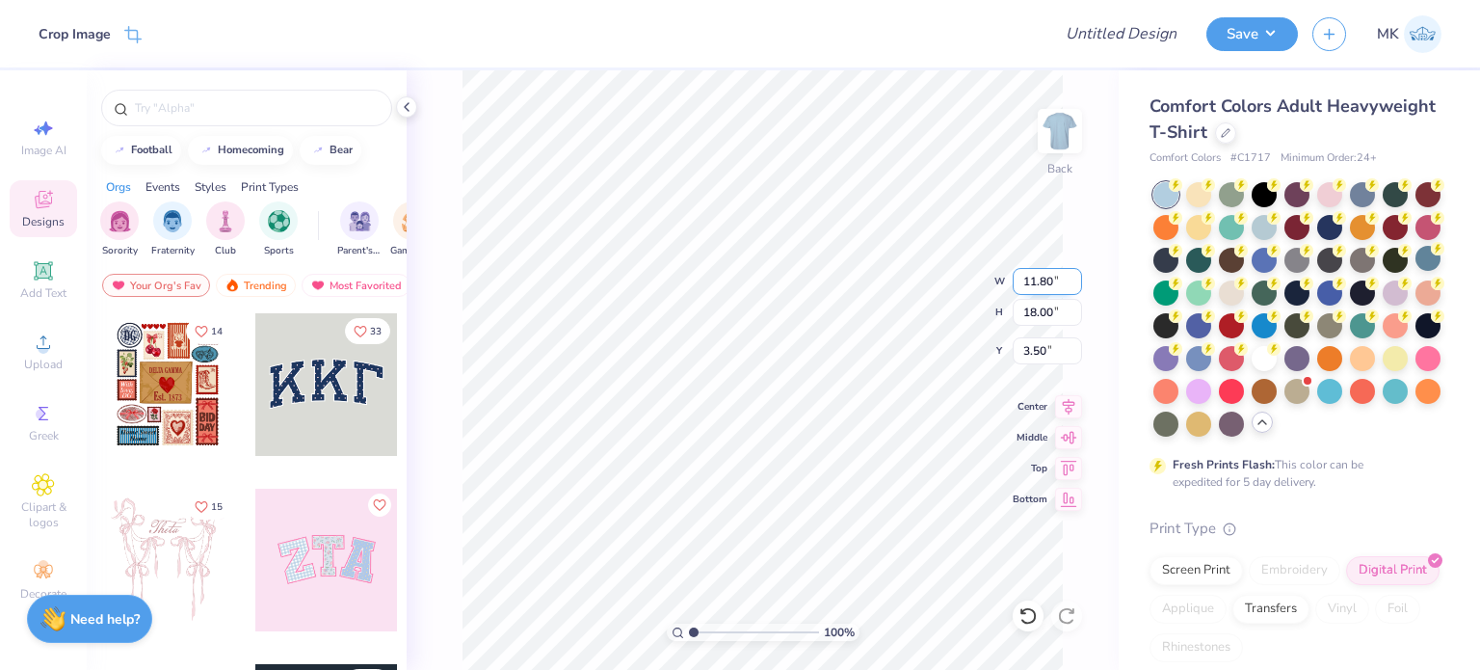
click at [1034, 279] on input "11.80" at bounding box center [1047, 281] width 69 height 27
type input "4.80"
type input "7.32"
type input "3.33"
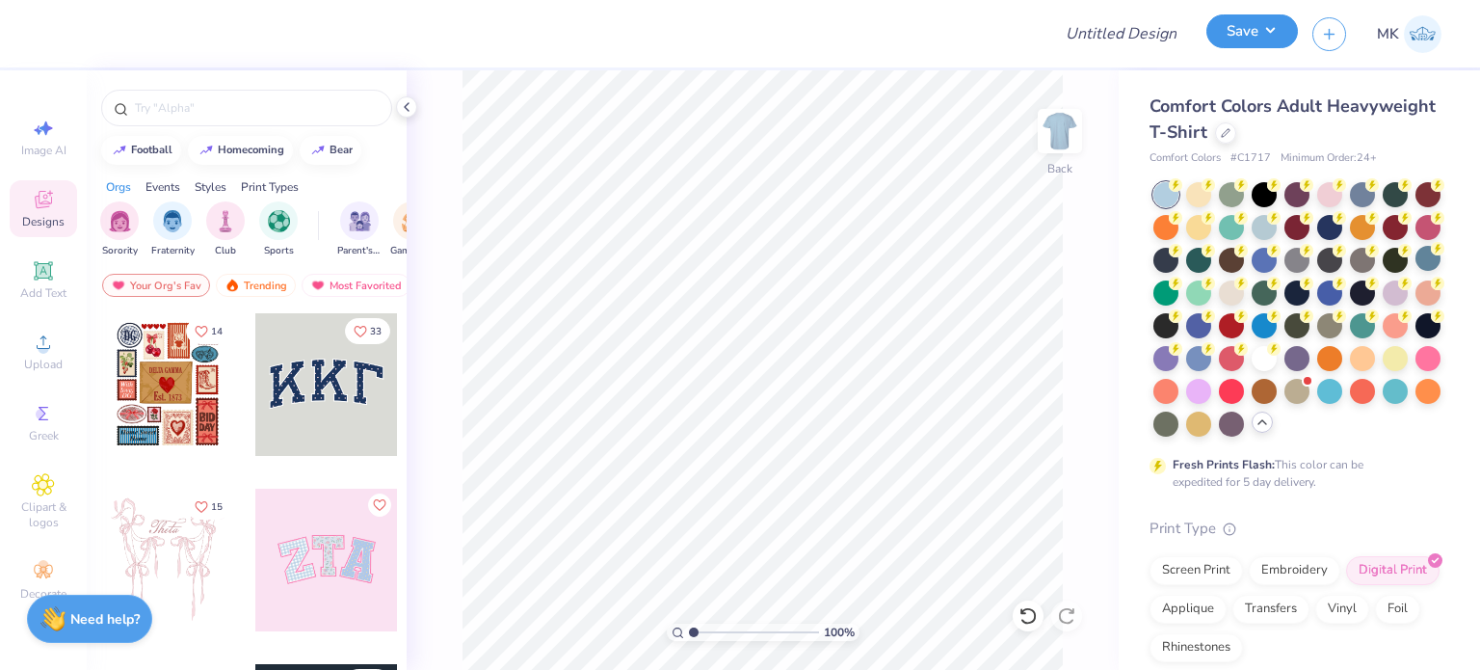
click at [1261, 32] on button "Save" at bounding box center [1252, 31] width 92 height 34
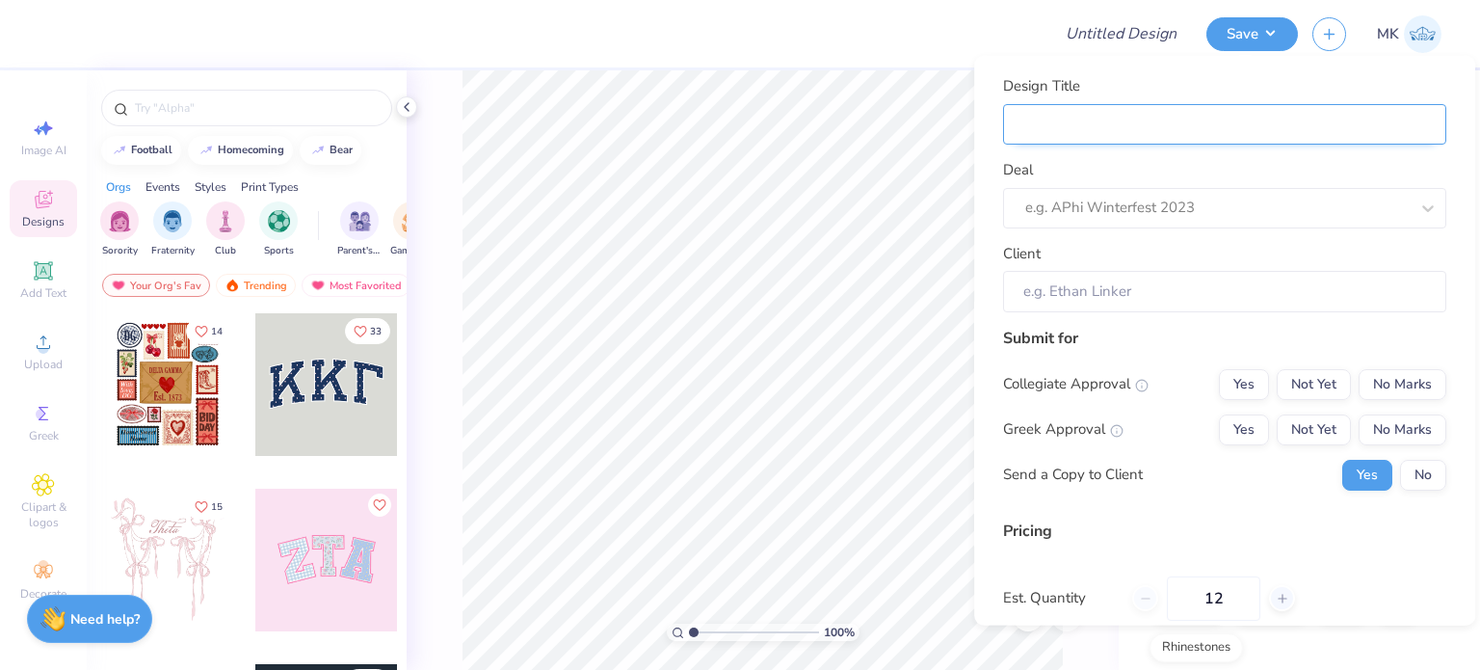
click at [1064, 120] on input "Design Title" at bounding box center [1224, 123] width 443 height 41
type input "v"
paste input "Age Discrimination In Employment Act"
type input "Age Discrimination In Employment Act"
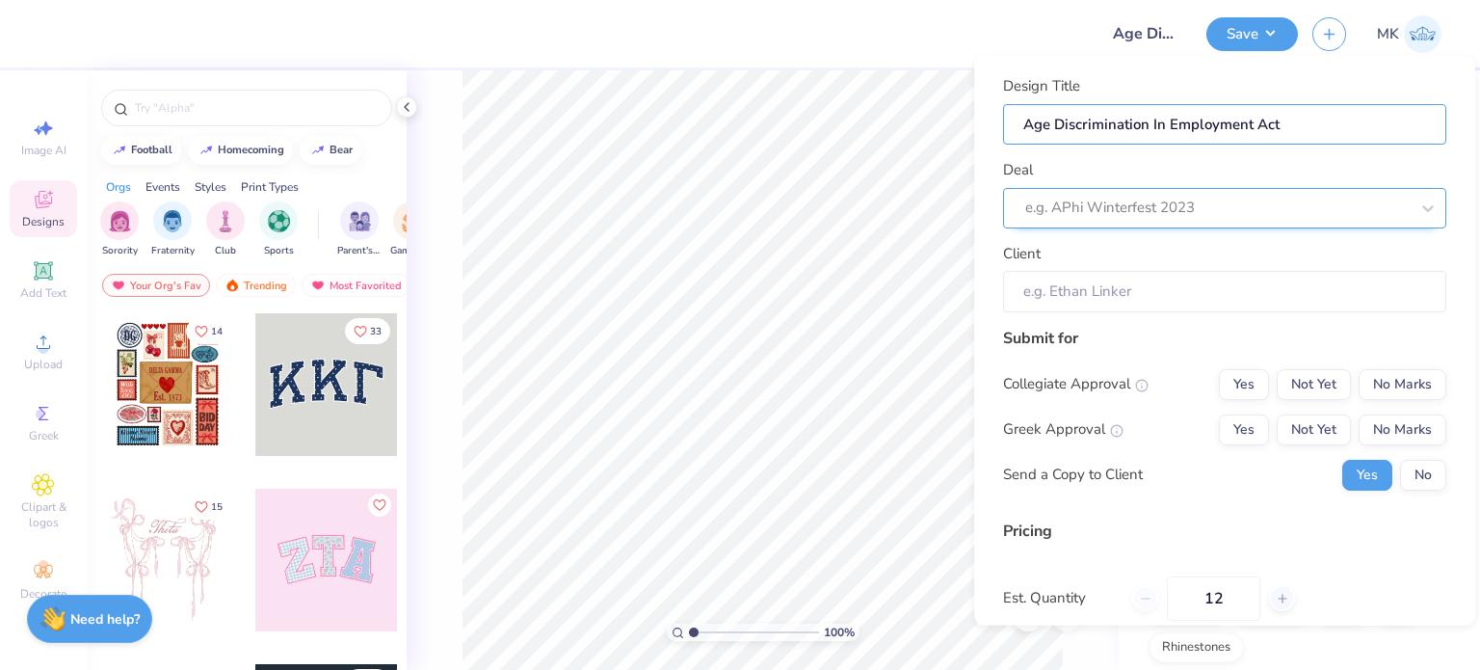
type input "Age Discrimination In Employment Act"
click at [1041, 196] on div at bounding box center [1216, 208] width 383 height 26
paste input "Age Discrimination In Employment Act"
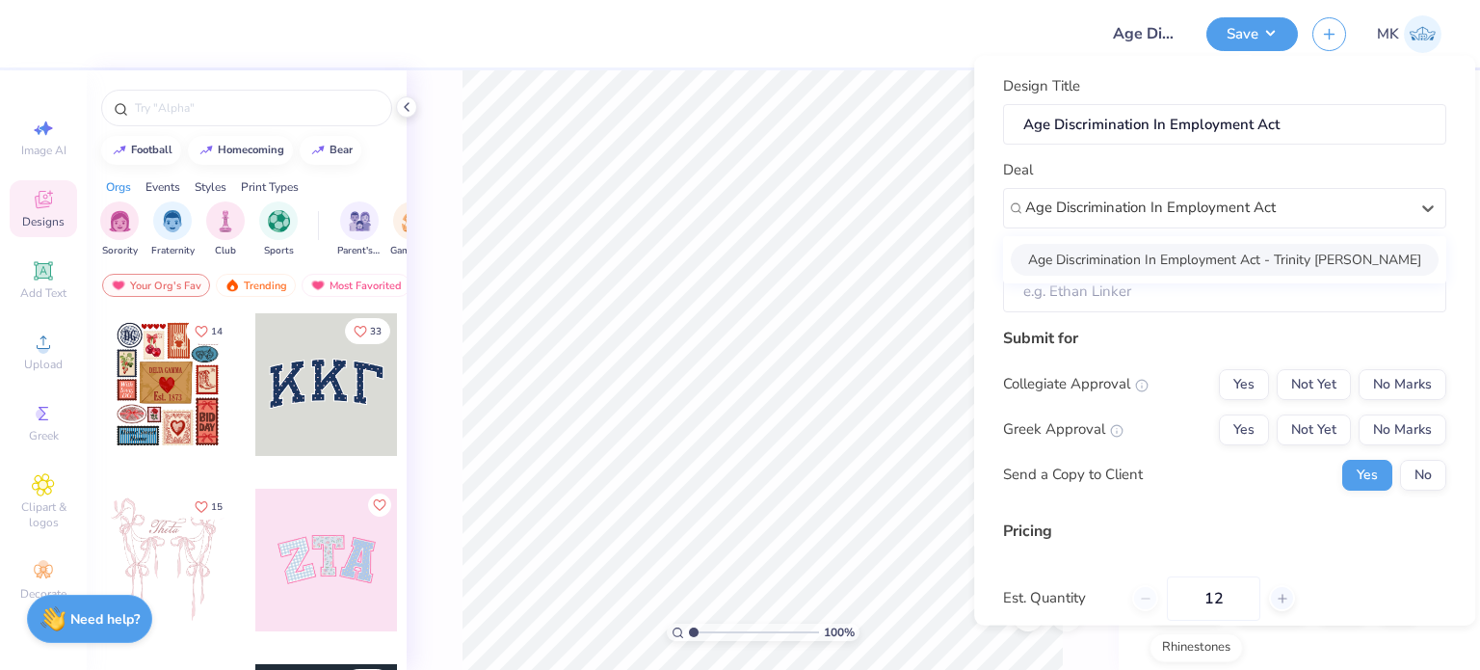
click at [1130, 251] on div "Age Discrimination In Employment Act - Trinity [PERSON_NAME]" at bounding box center [1225, 259] width 428 height 32
type input "Age Discrimination In Employment Act"
type input "Trinity [PERSON_NAME]"
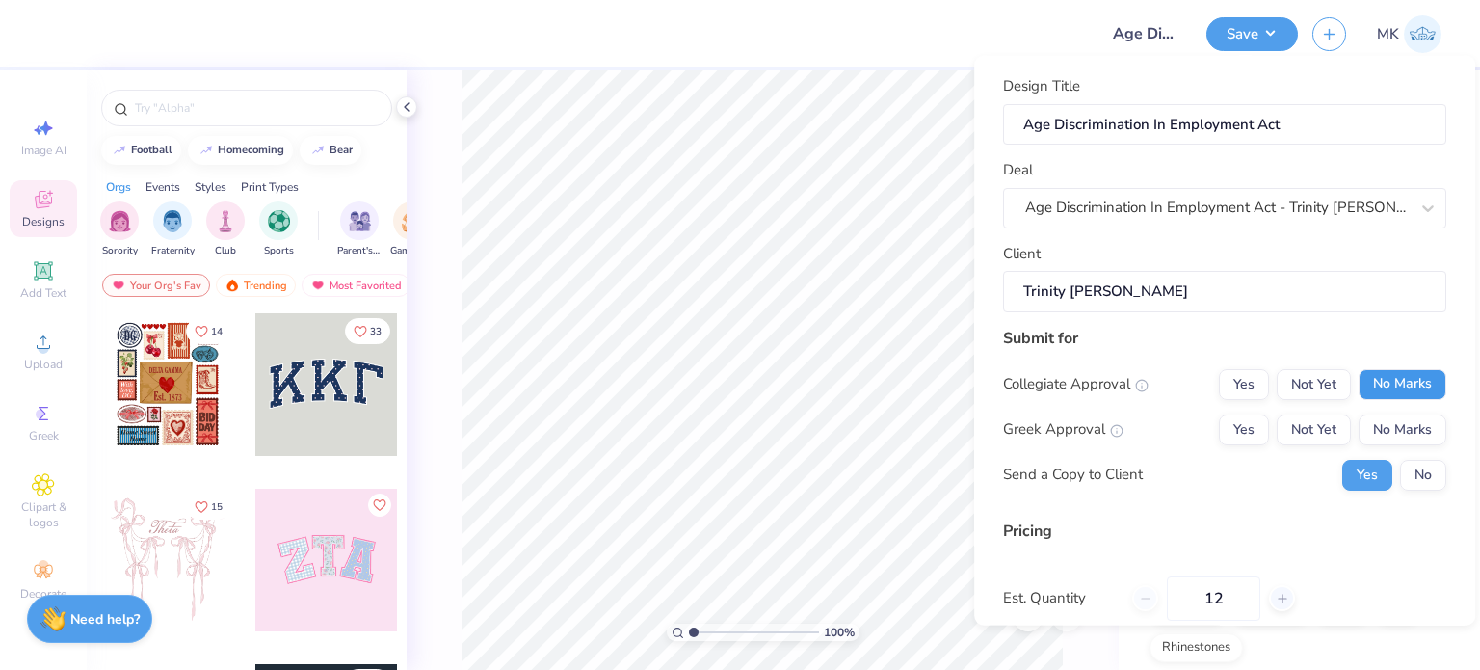
click at [1405, 382] on button "No Marks" at bounding box center [1403, 383] width 88 height 31
click at [1397, 429] on button "No Marks" at bounding box center [1403, 428] width 88 height 31
click at [1400, 464] on button "No" at bounding box center [1423, 474] width 46 height 31
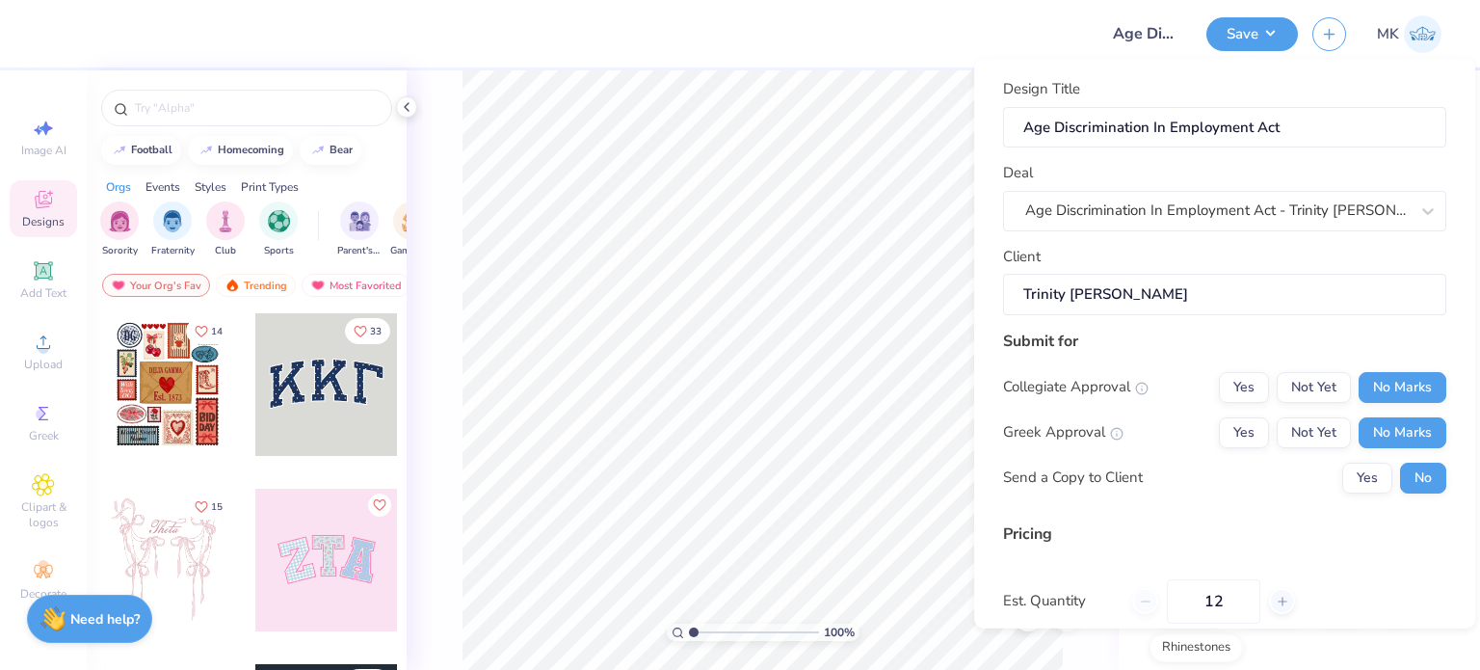
scroll to position [204, 0]
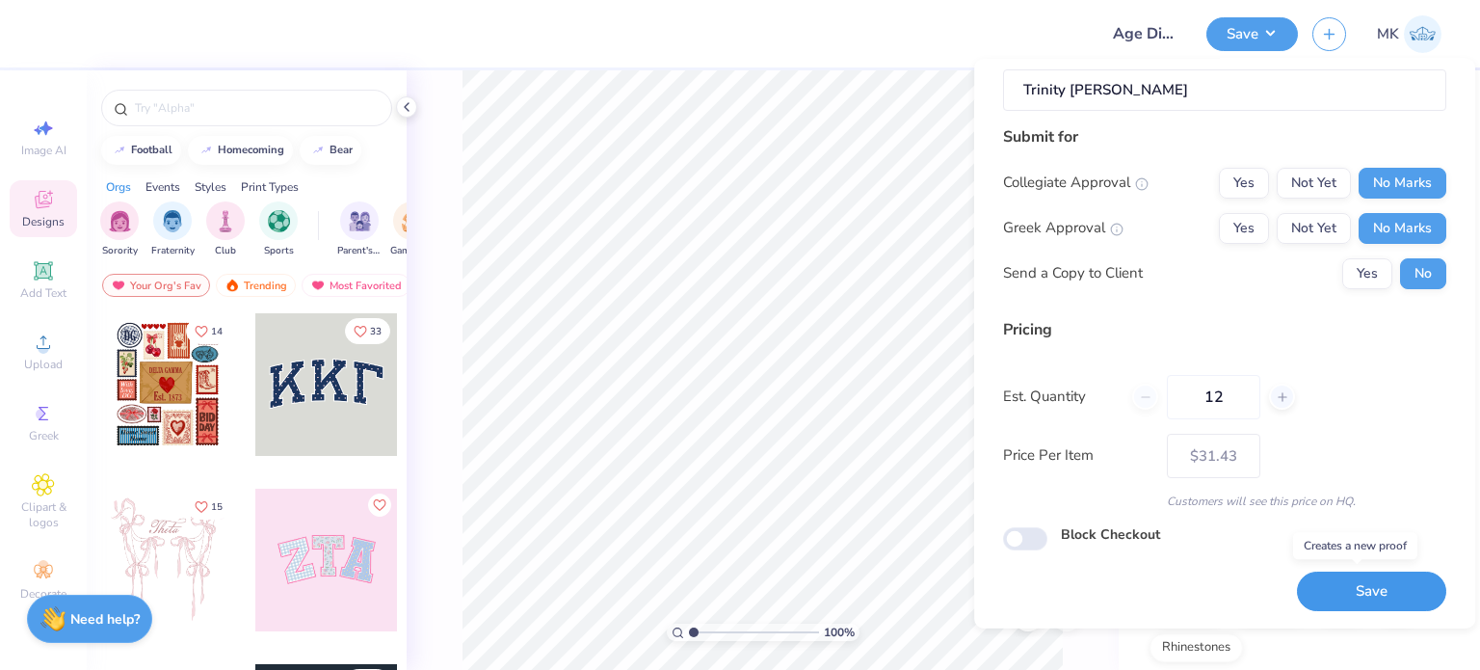
click at [1337, 587] on button "Save" at bounding box center [1371, 591] width 149 height 40
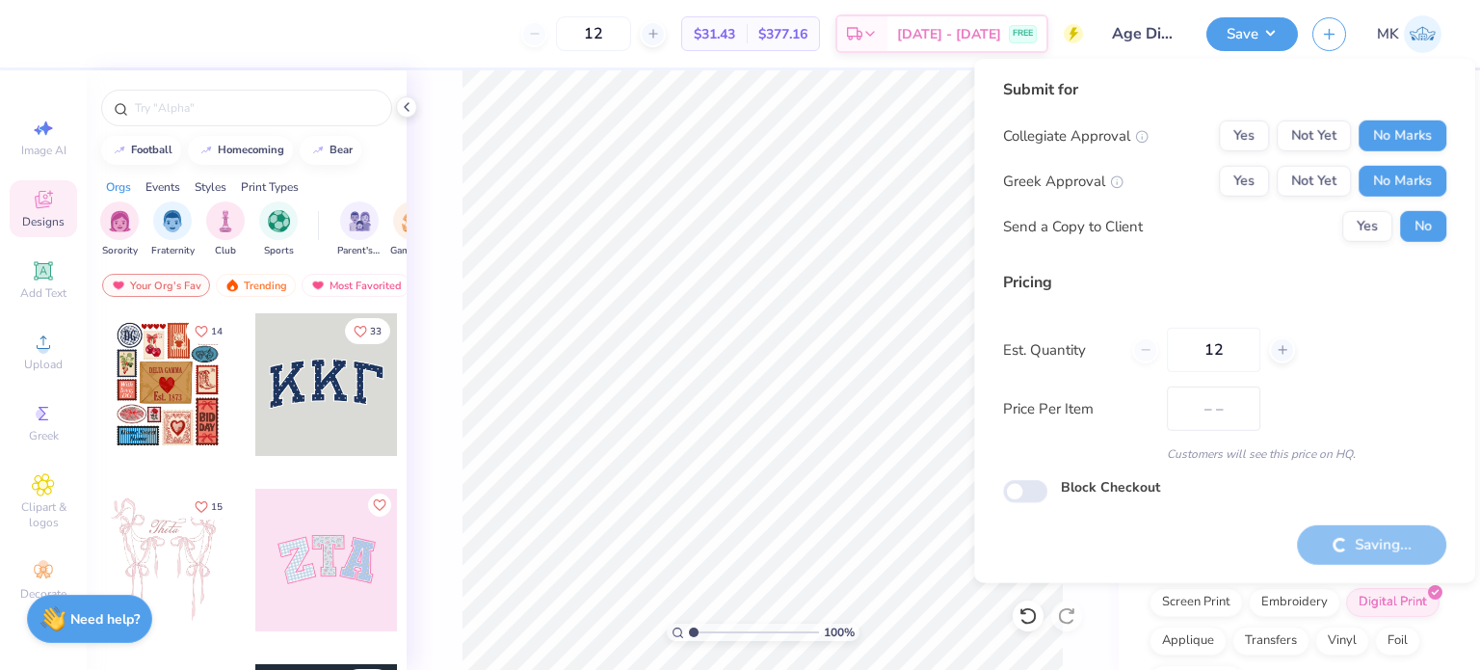
type input "$31.43"
